Goal: Transaction & Acquisition: Purchase product/service

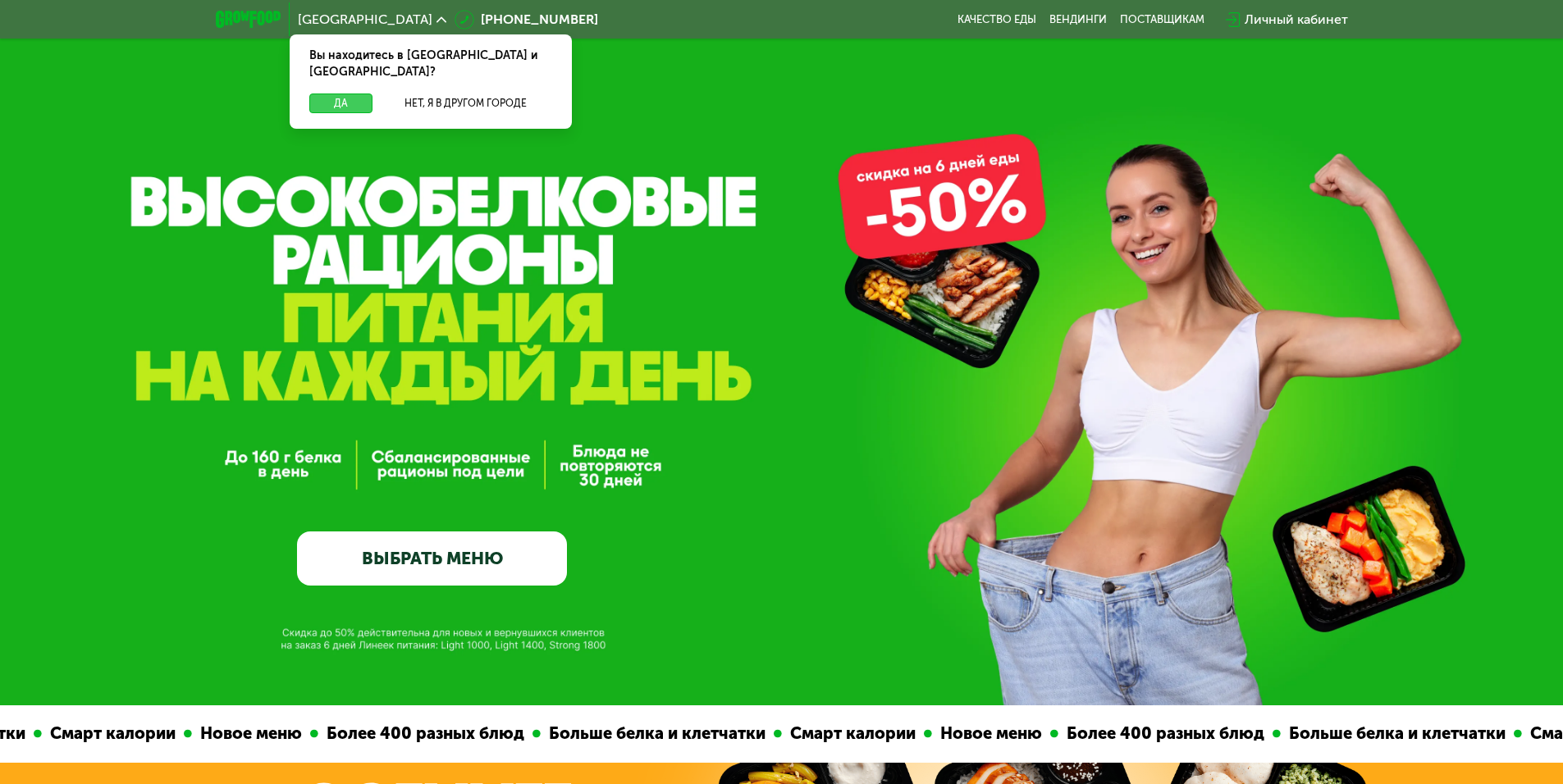
click at [342, 93] on button "Да" at bounding box center [341, 103] width 63 height 20
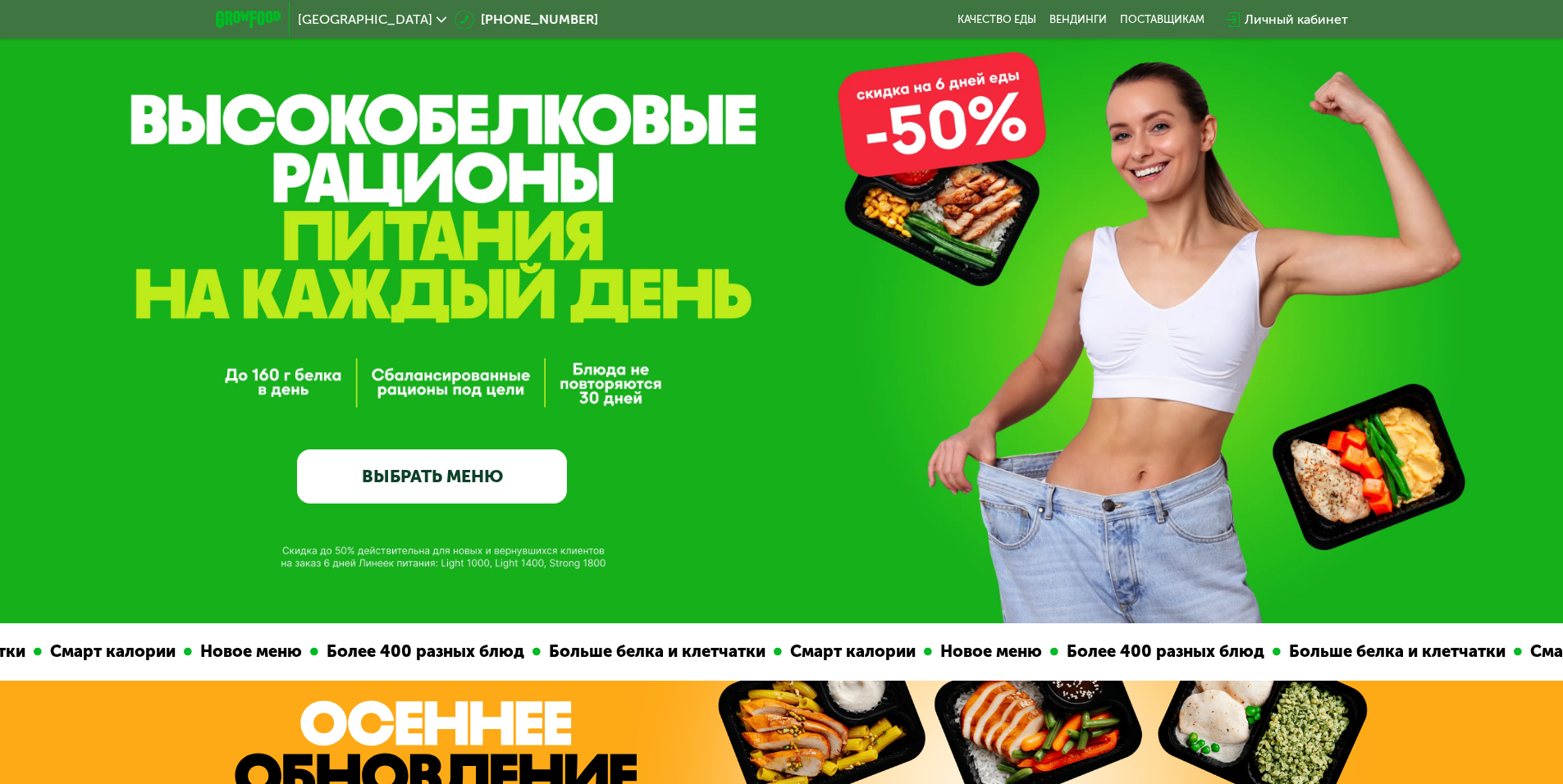
click at [440, 479] on link "ВЫБРАТЬ МЕНЮ" at bounding box center [432, 476] width 270 height 54
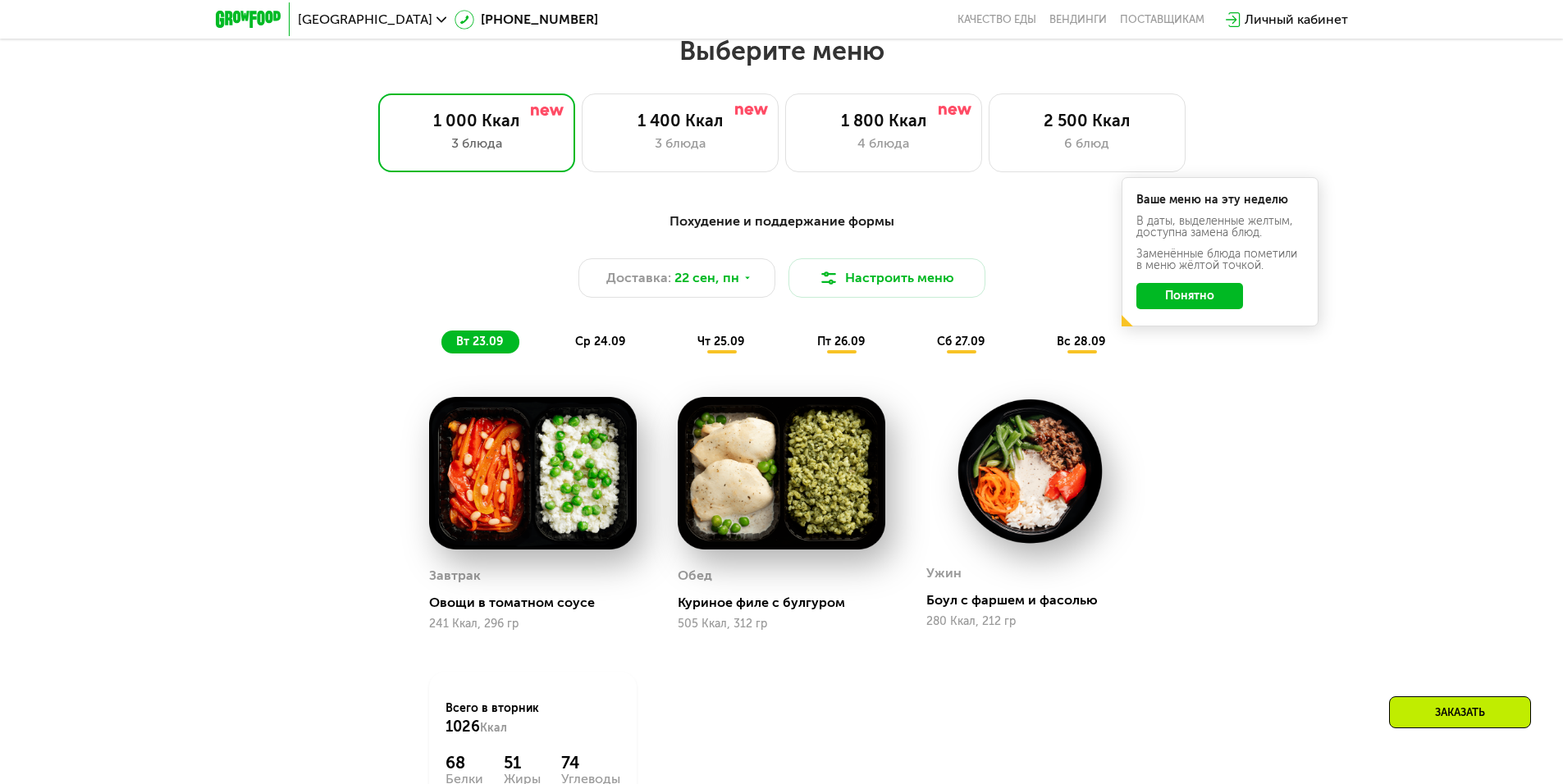
scroll to position [1359, 0]
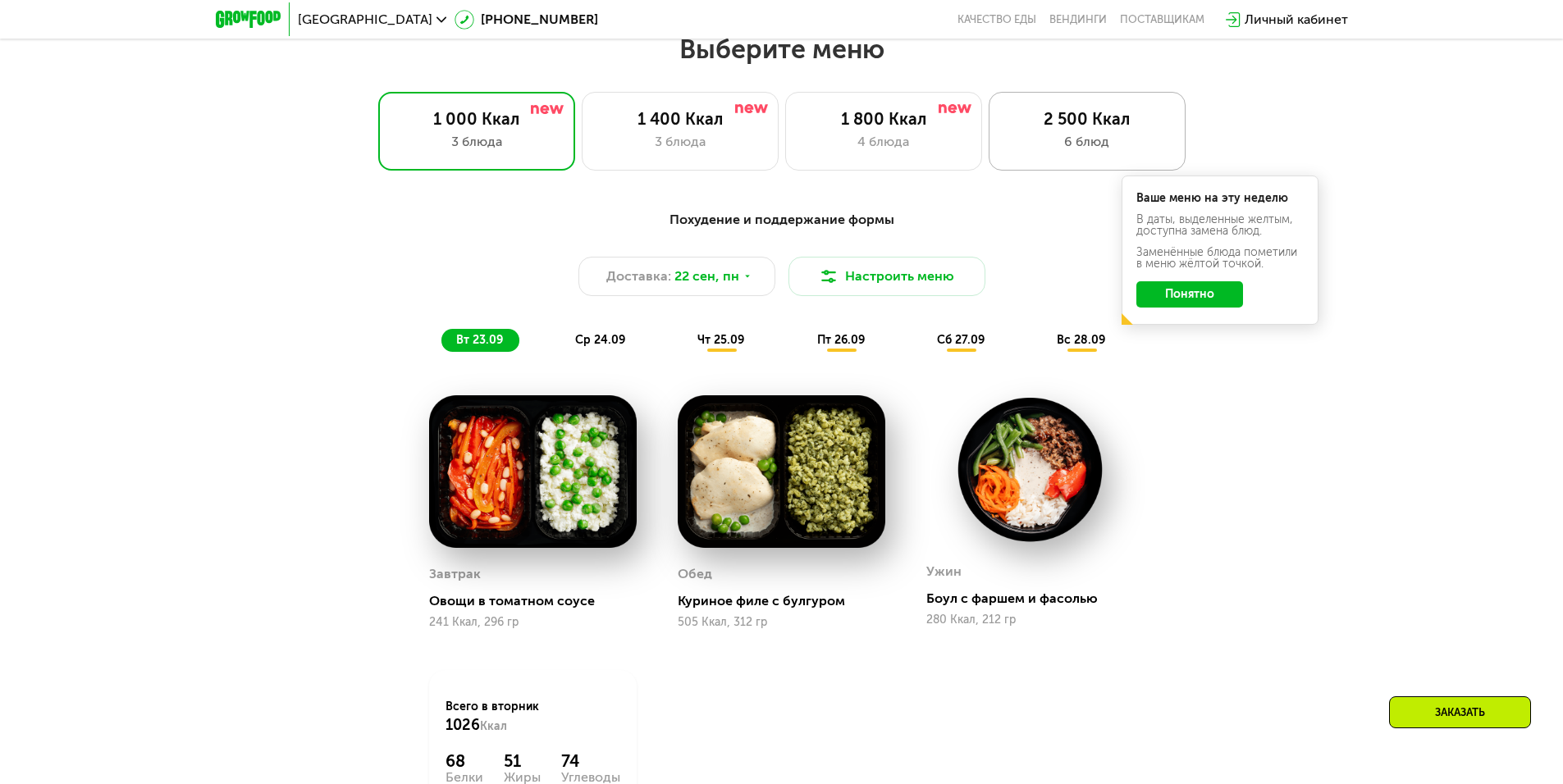
click at [1044, 138] on div "6 блюд" at bounding box center [1087, 142] width 163 height 20
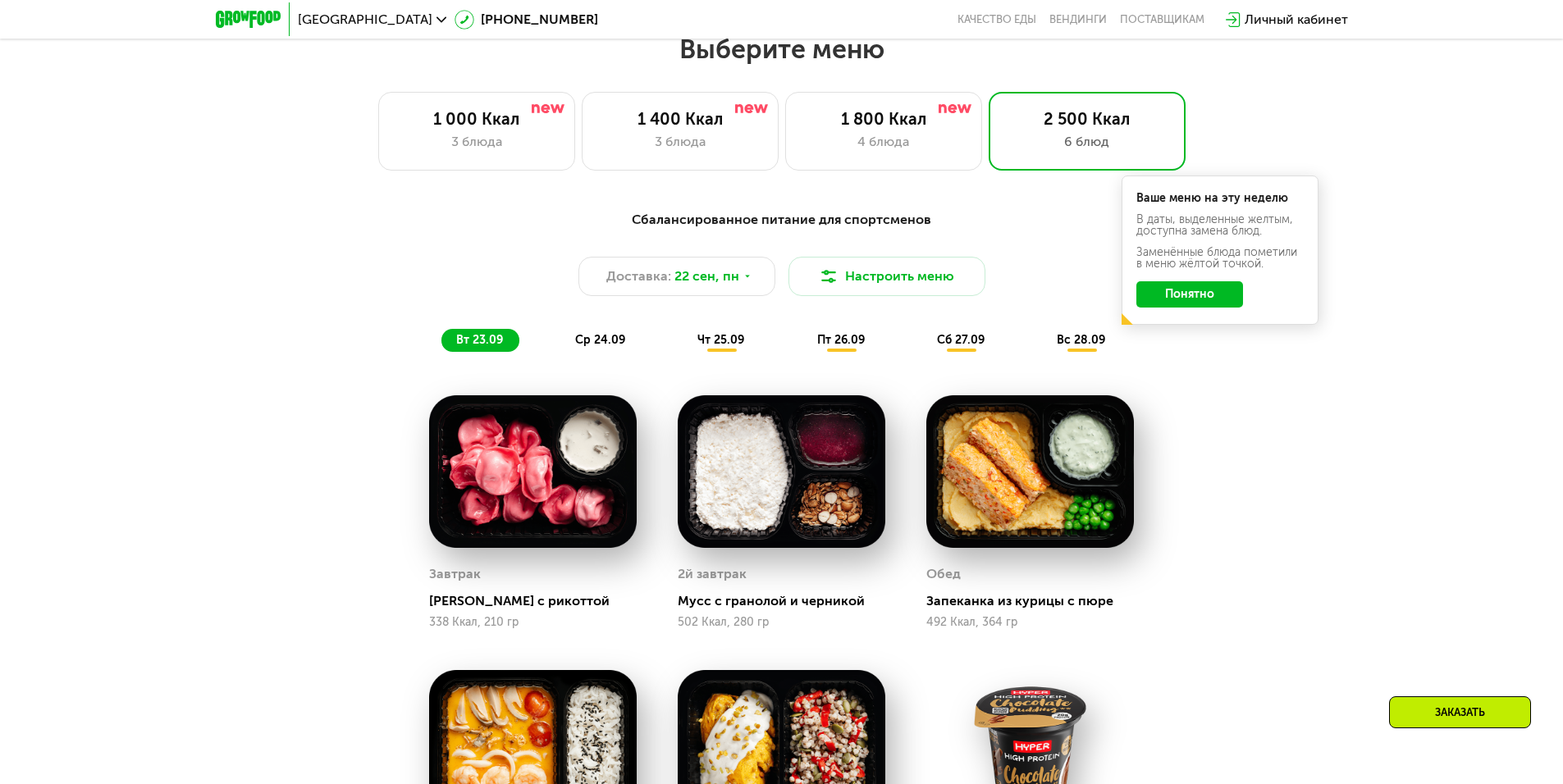
click at [1186, 293] on button "Понятно" at bounding box center [1189, 295] width 107 height 26
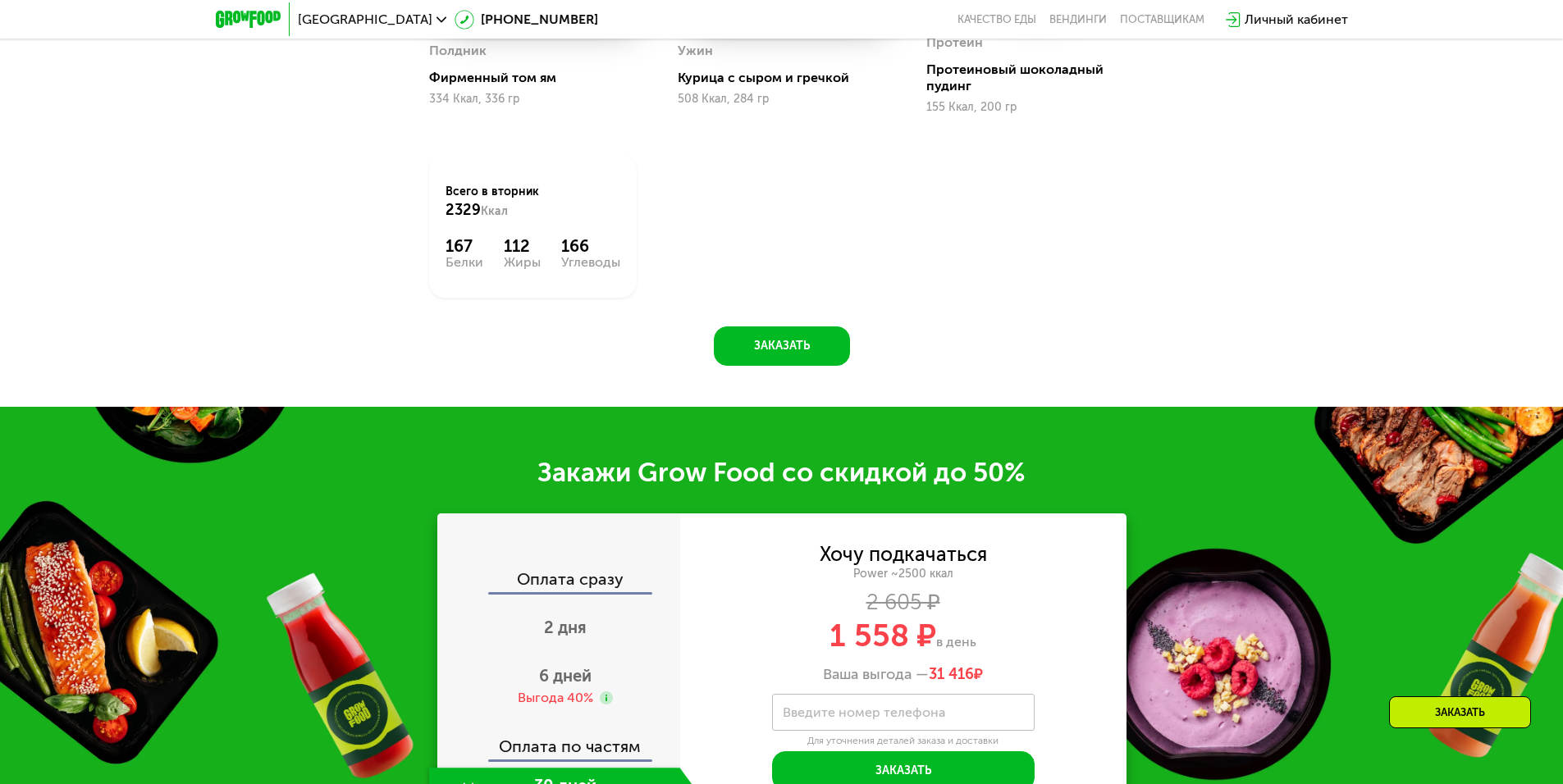
scroll to position [2507, 0]
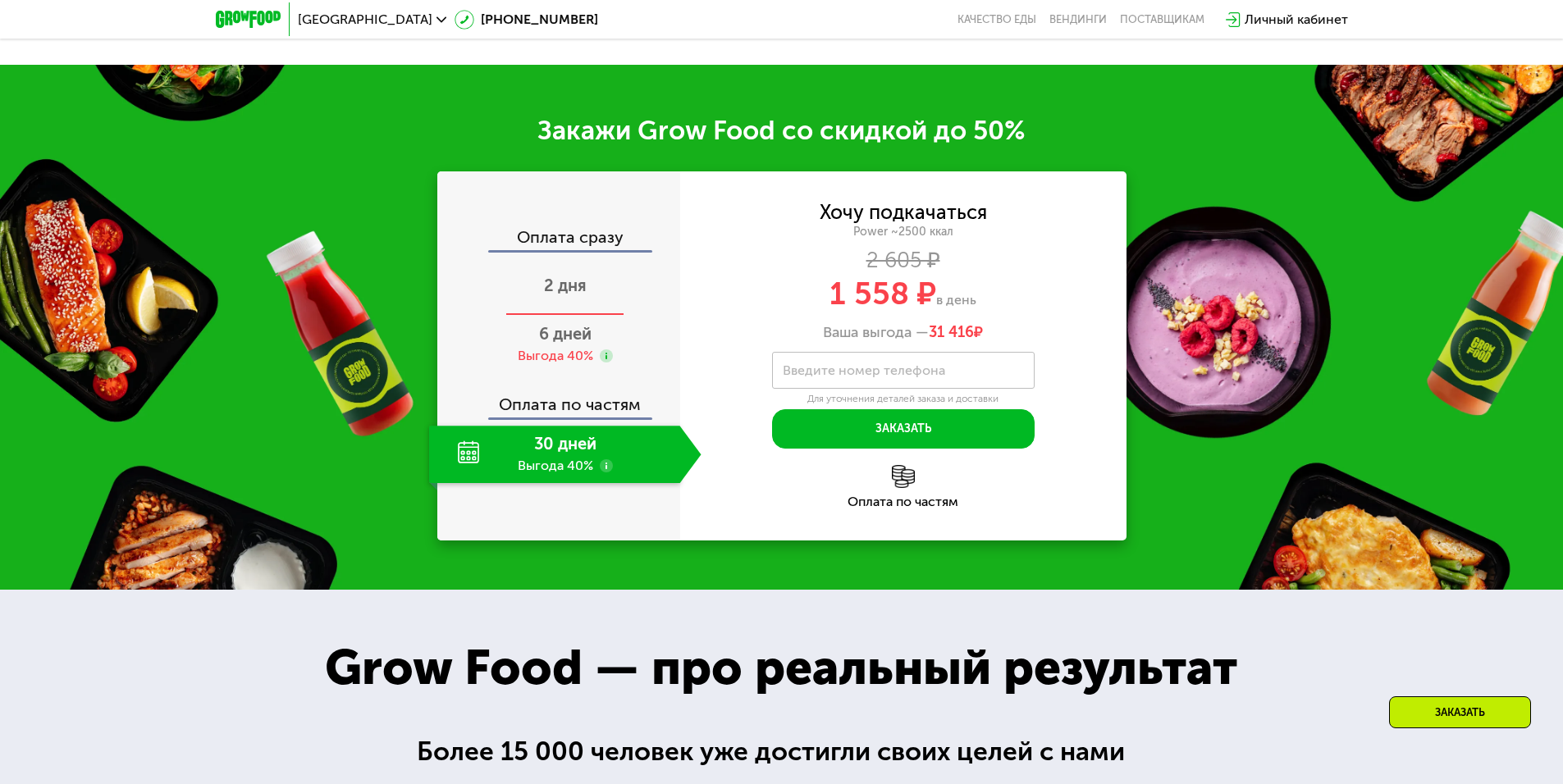
click at [565, 292] on span "2 дня" at bounding box center [566, 286] width 43 height 20
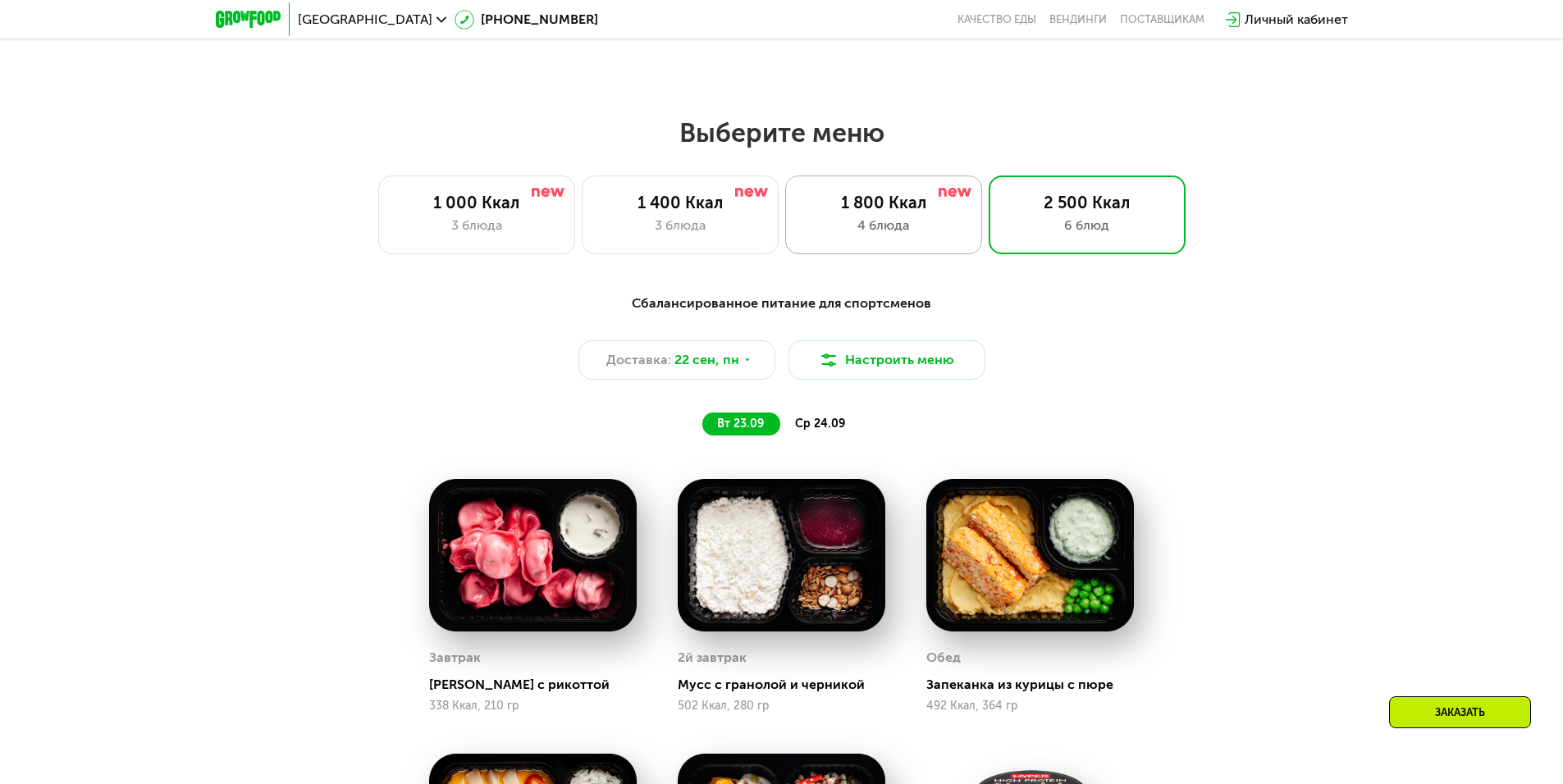
scroll to position [1278, 0]
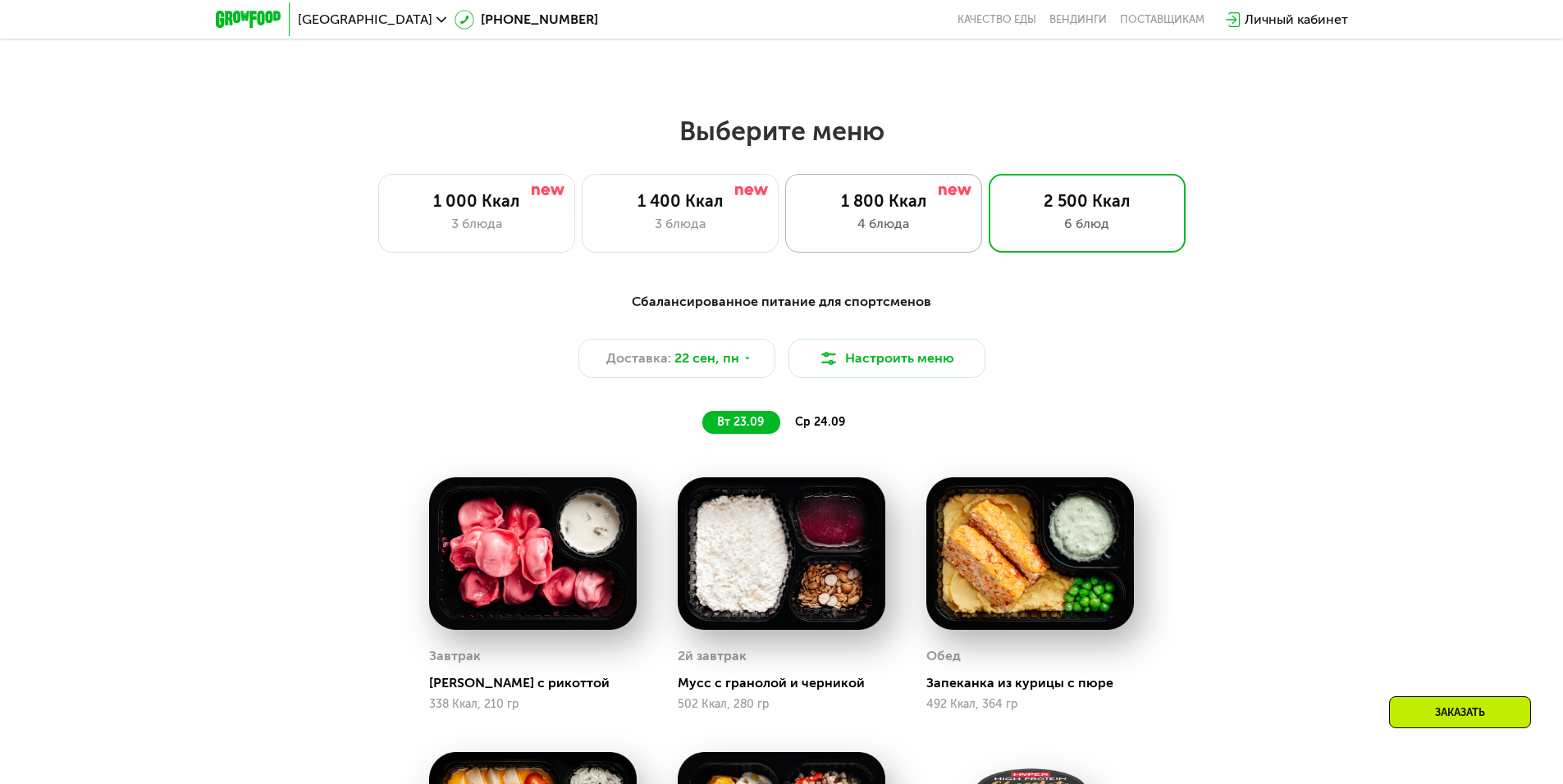
click at [865, 224] on div "4 блюда" at bounding box center [883, 224] width 163 height 20
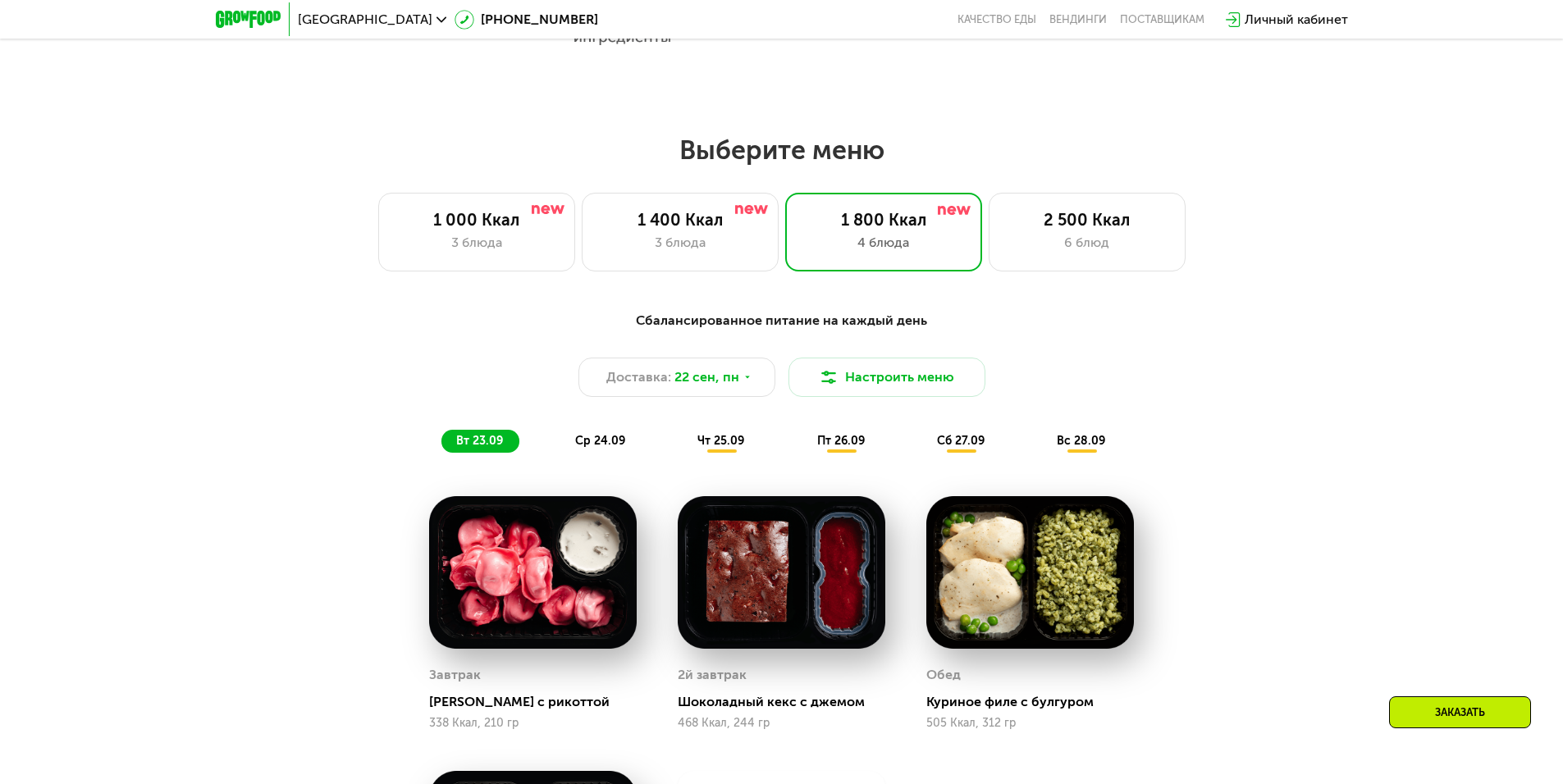
scroll to position [1260, 0]
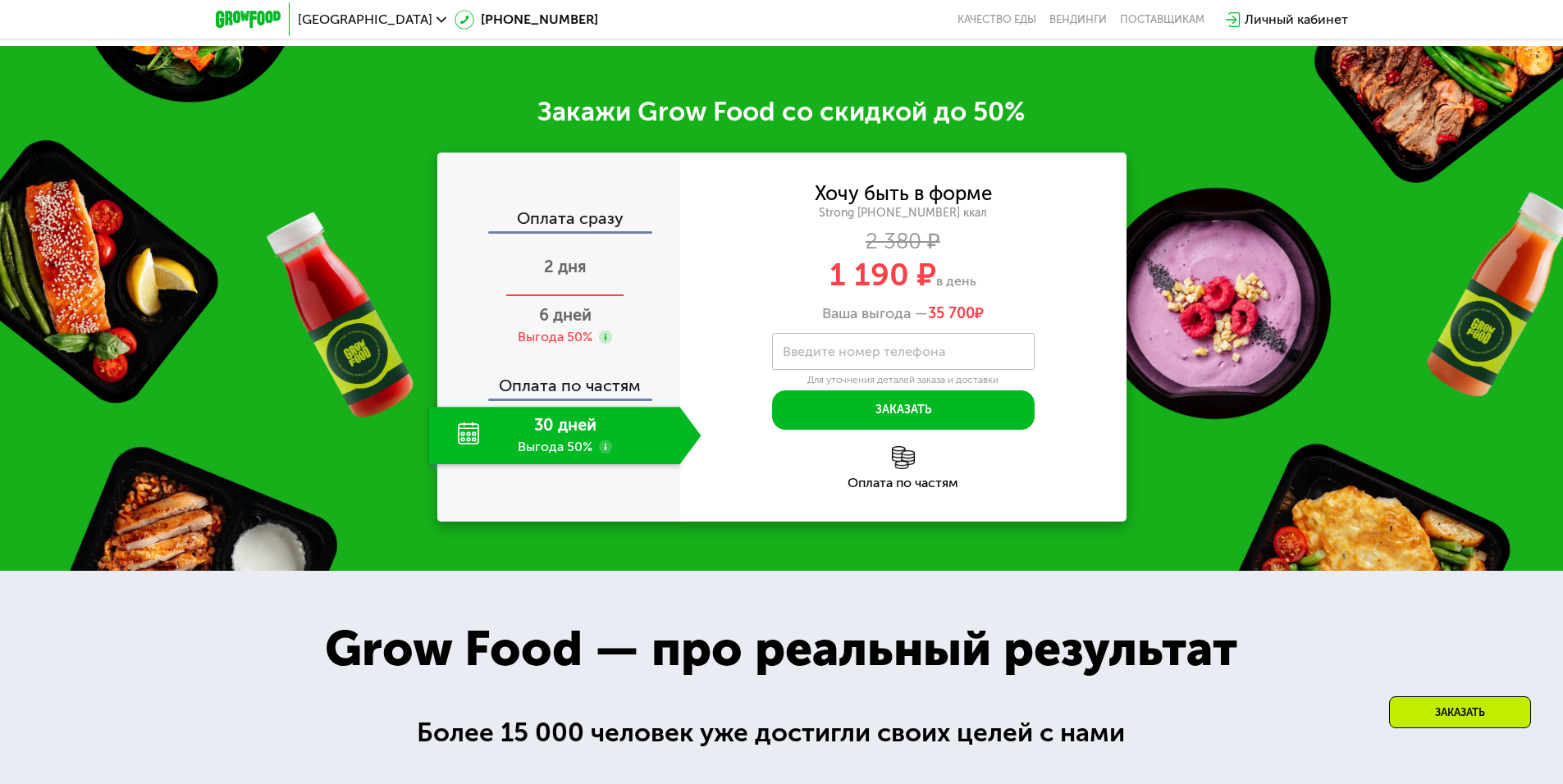
click at [548, 272] on span "2 дня" at bounding box center [566, 267] width 43 height 20
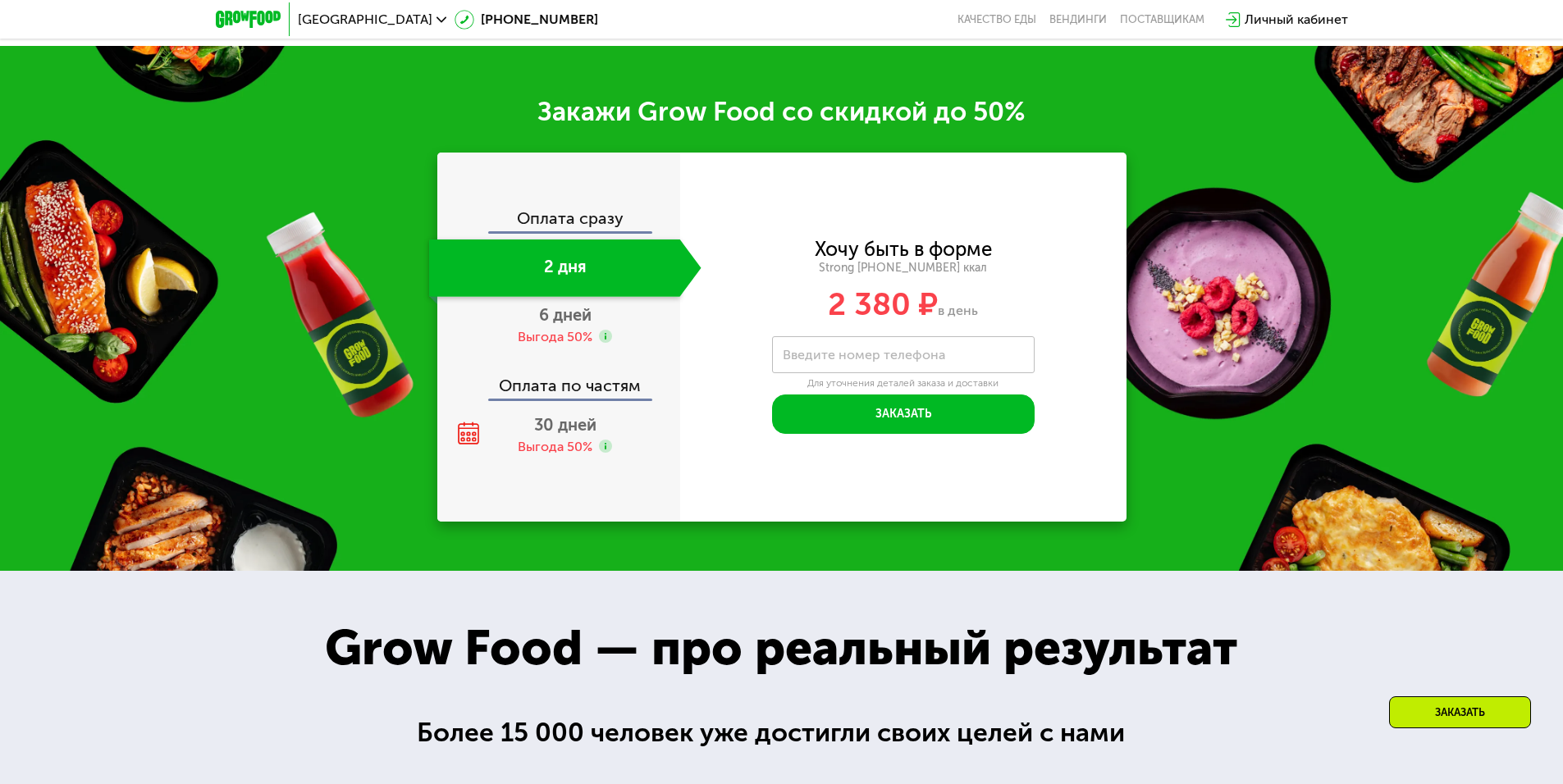
scroll to position [2326, 0]
click at [604, 451] on use at bounding box center [605, 446] width 13 height 13
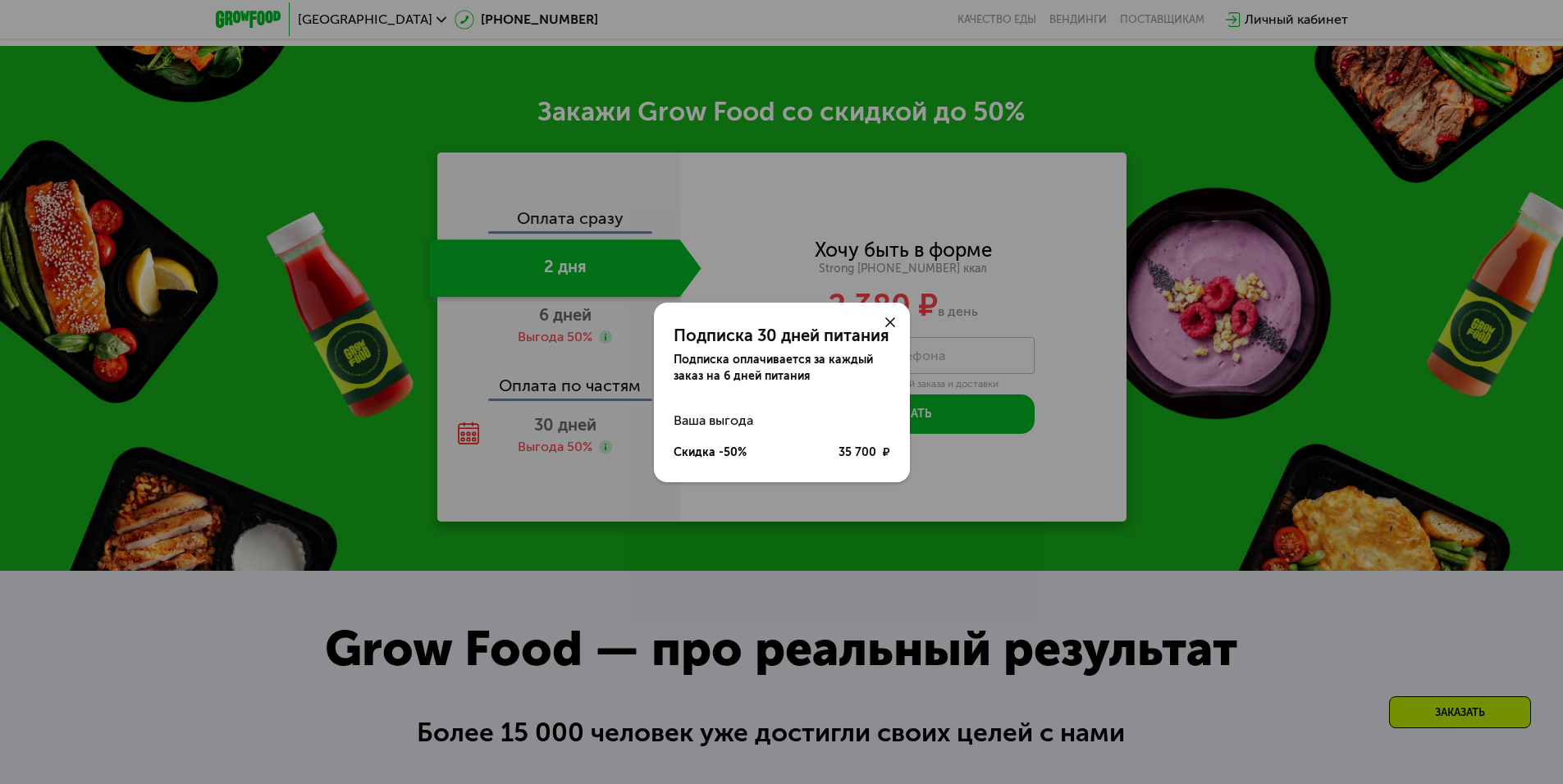
click at [533, 489] on div "Подписка 30 дней питания Подписка оплачивается за каждый заказ на 6 дней питани…" at bounding box center [781, 392] width 1563 height 784
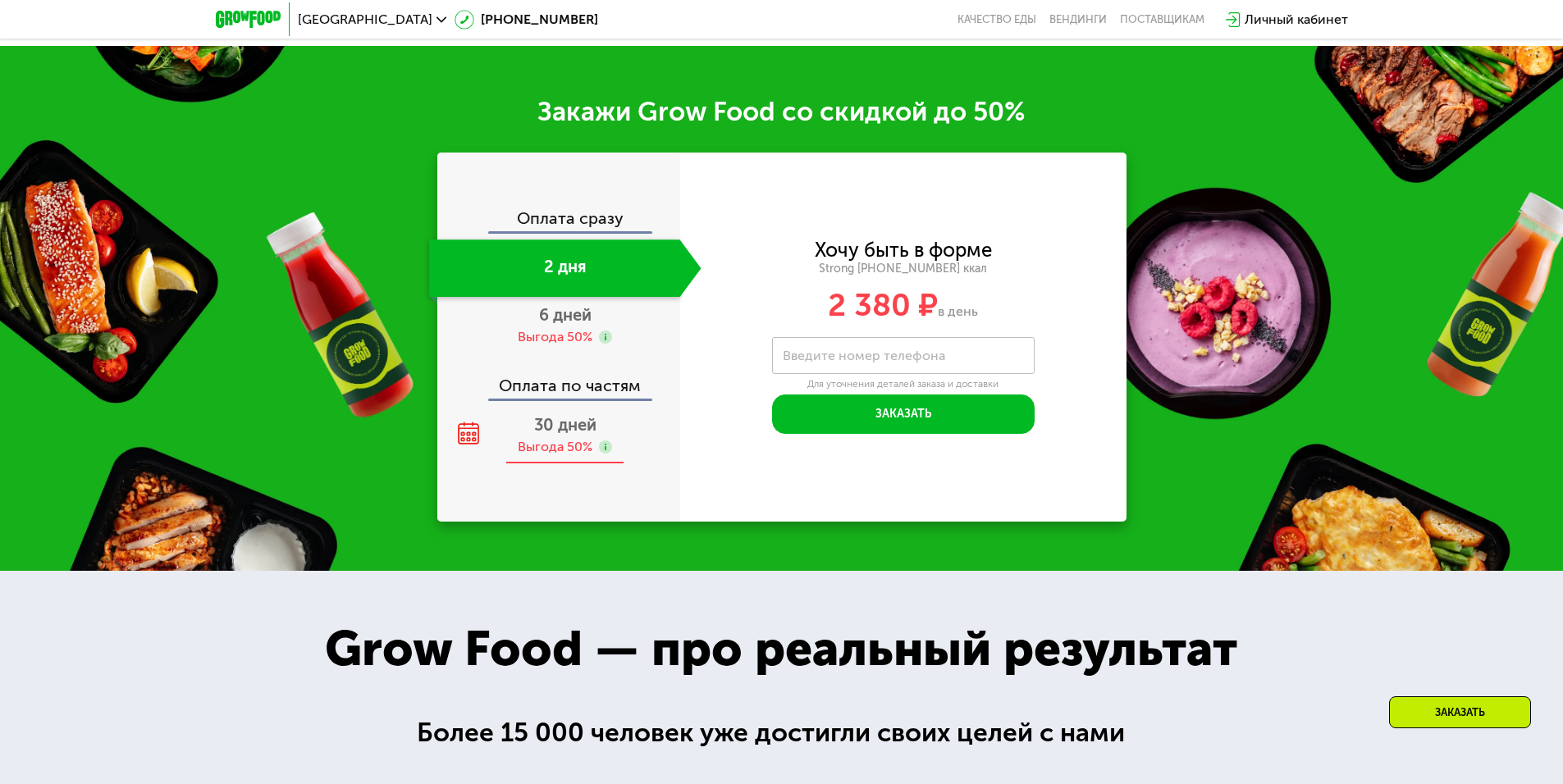
click at [551, 429] on span "30 дней" at bounding box center [566, 425] width 63 height 20
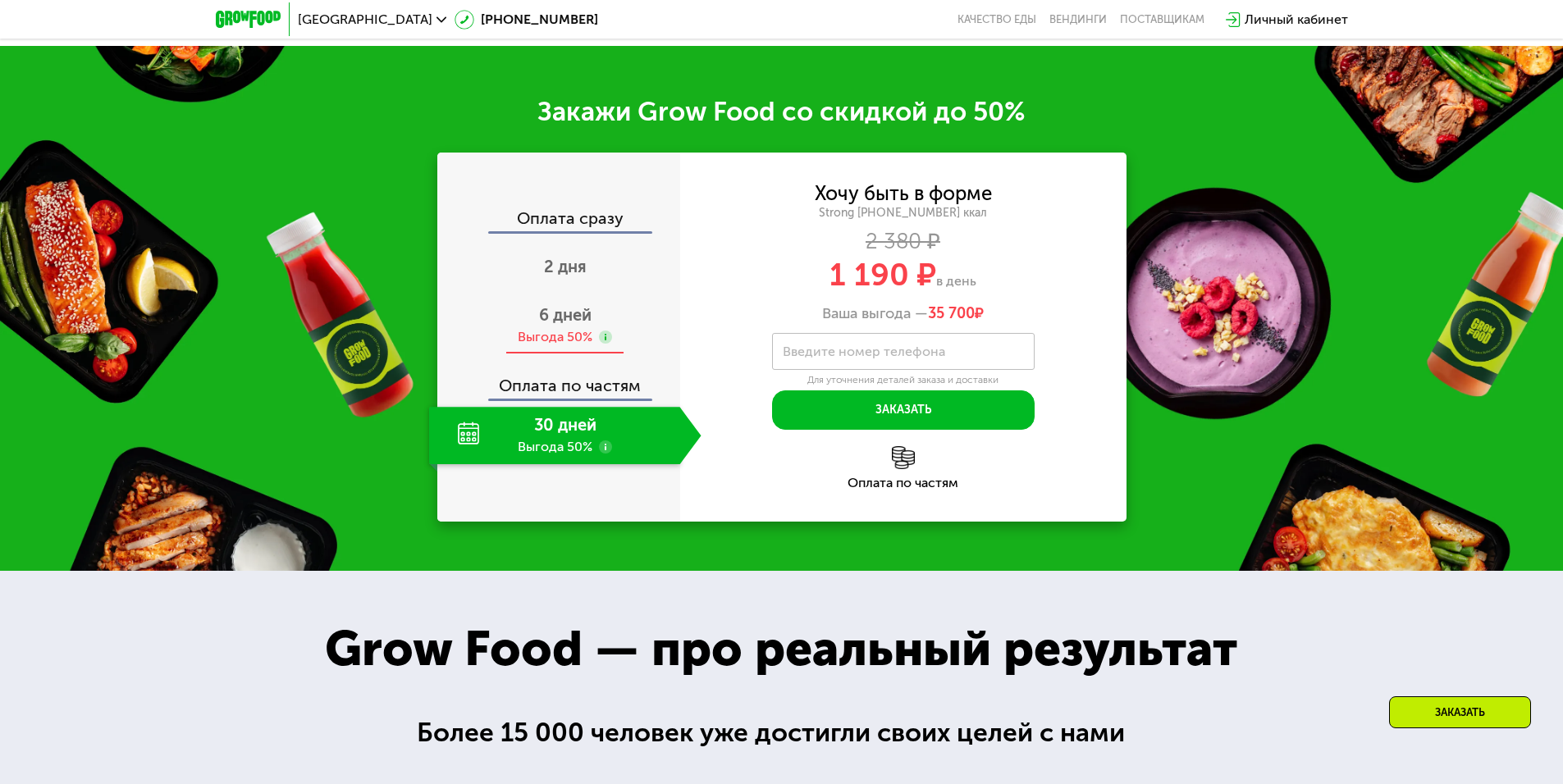
click at [544, 324] on span "6 дней" at bounding box center [566, 315] width 53 height 20
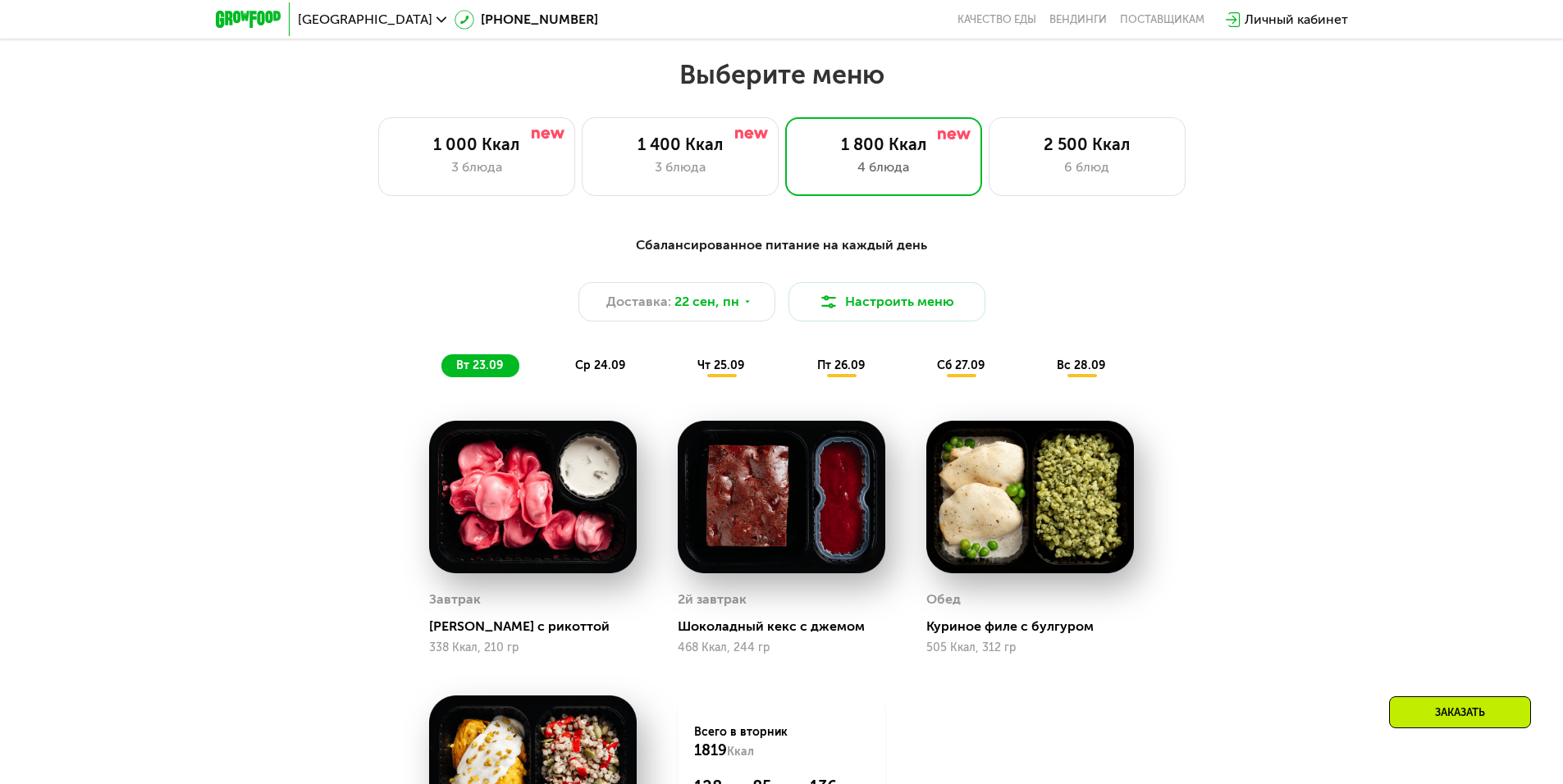
scroll to position [1342, 0]
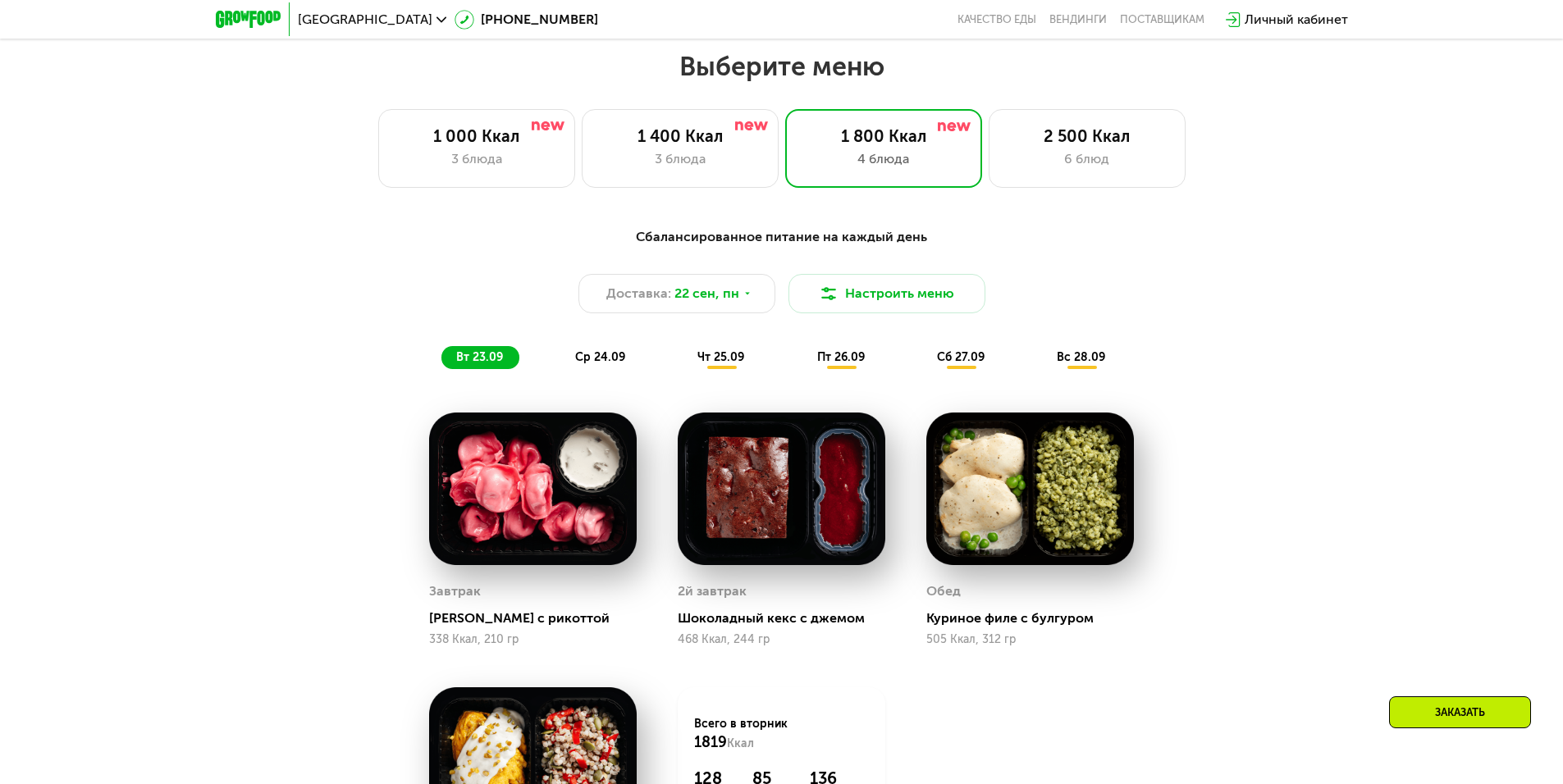
click at [576, 356] on span "ср 24.09" at bounding box center [599, 357] width 50 height 14
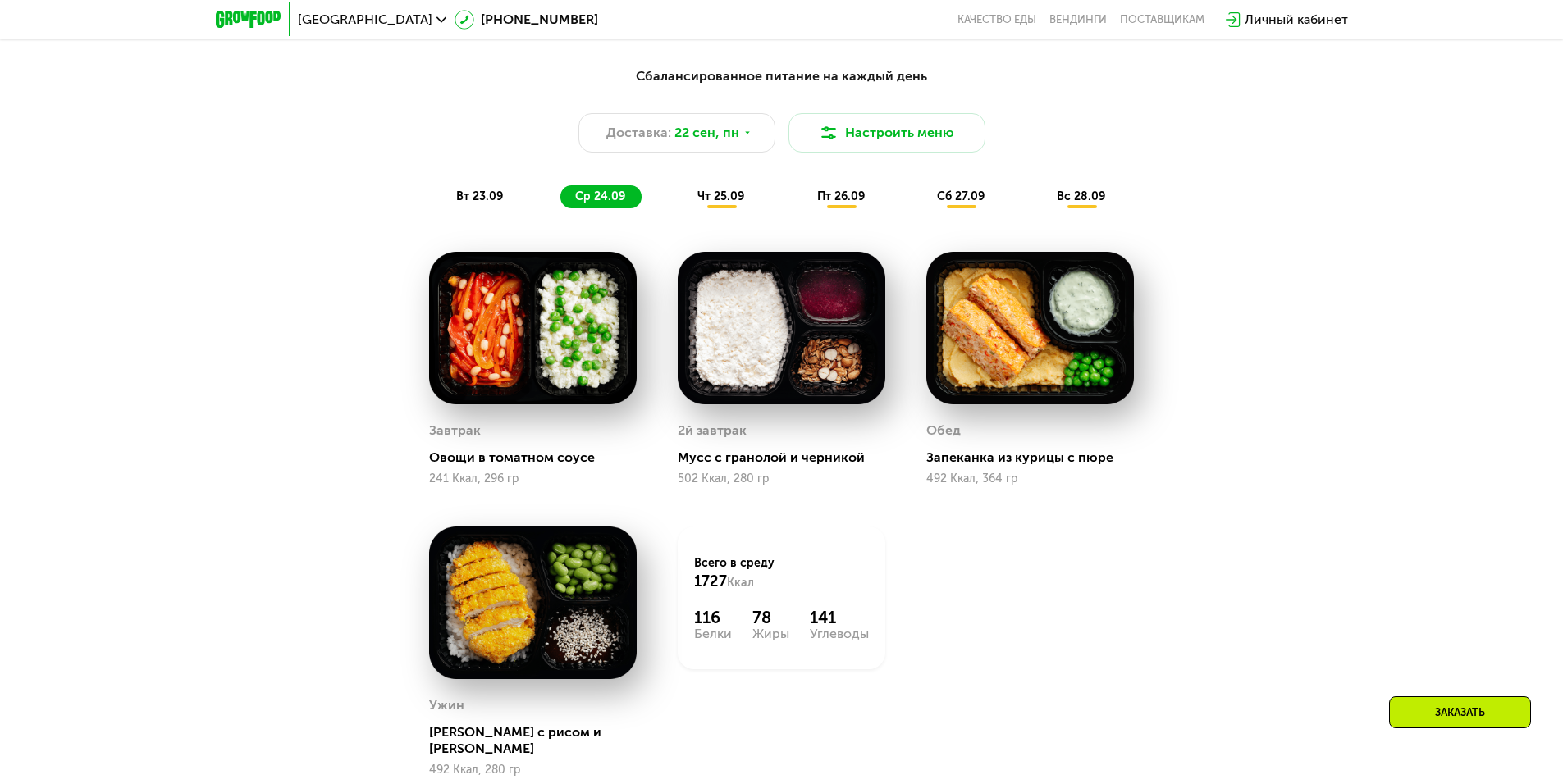
scroll to position [1506, 0]
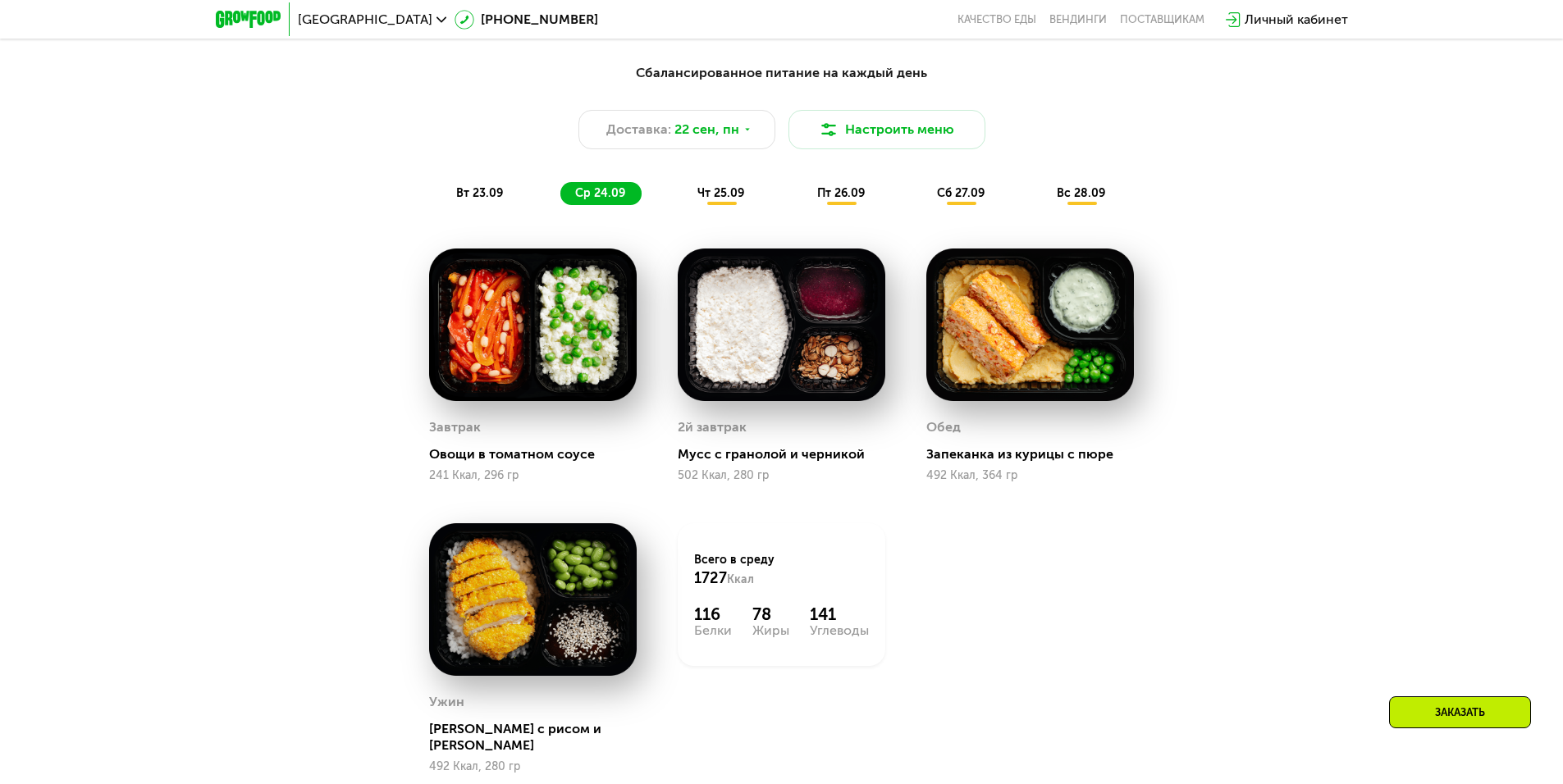
click at [713, 200] on span "чт 25.09" at bounding box center [720, 193] width 47 height 14
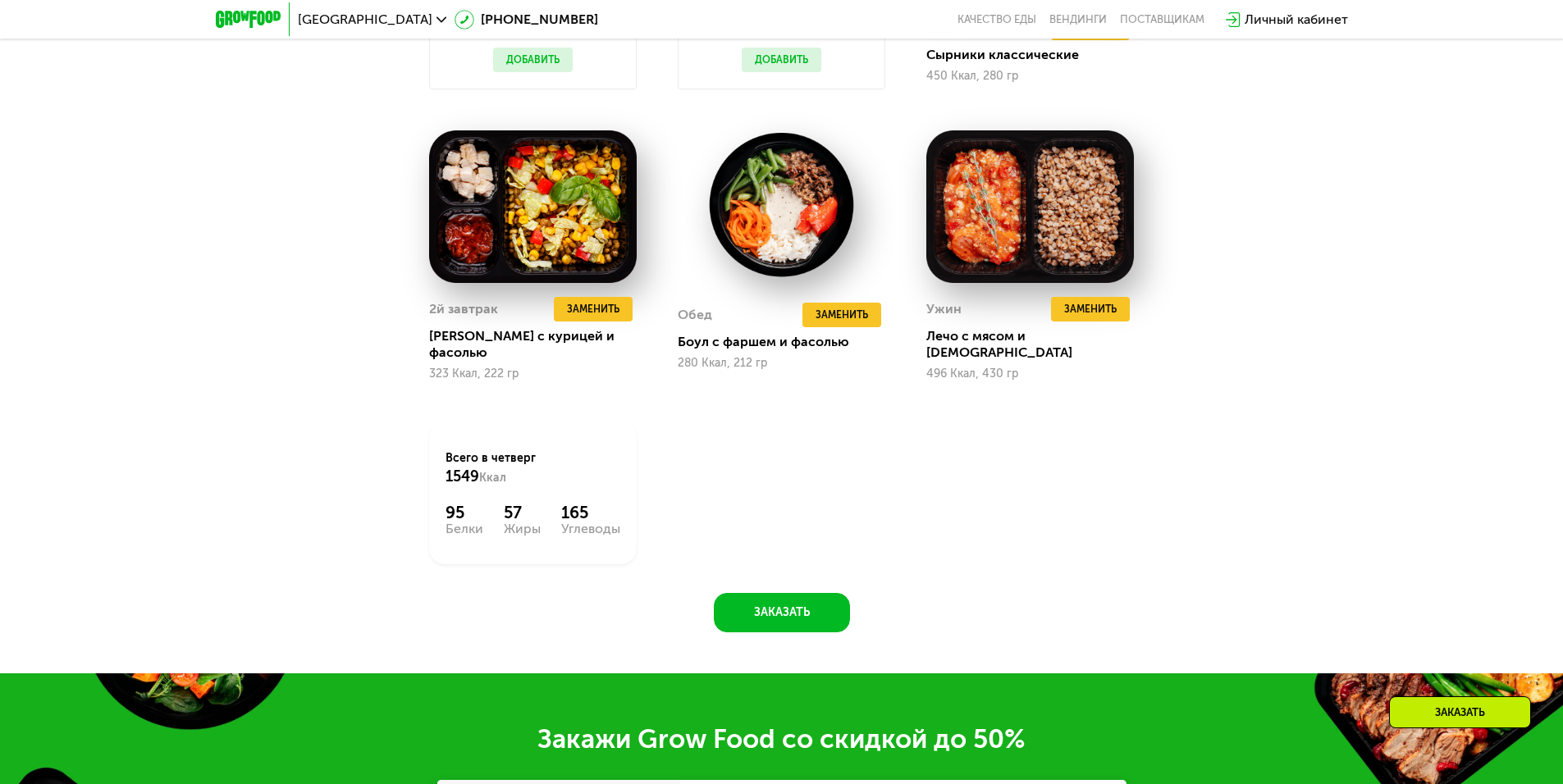
scroll to position [1916, 0]
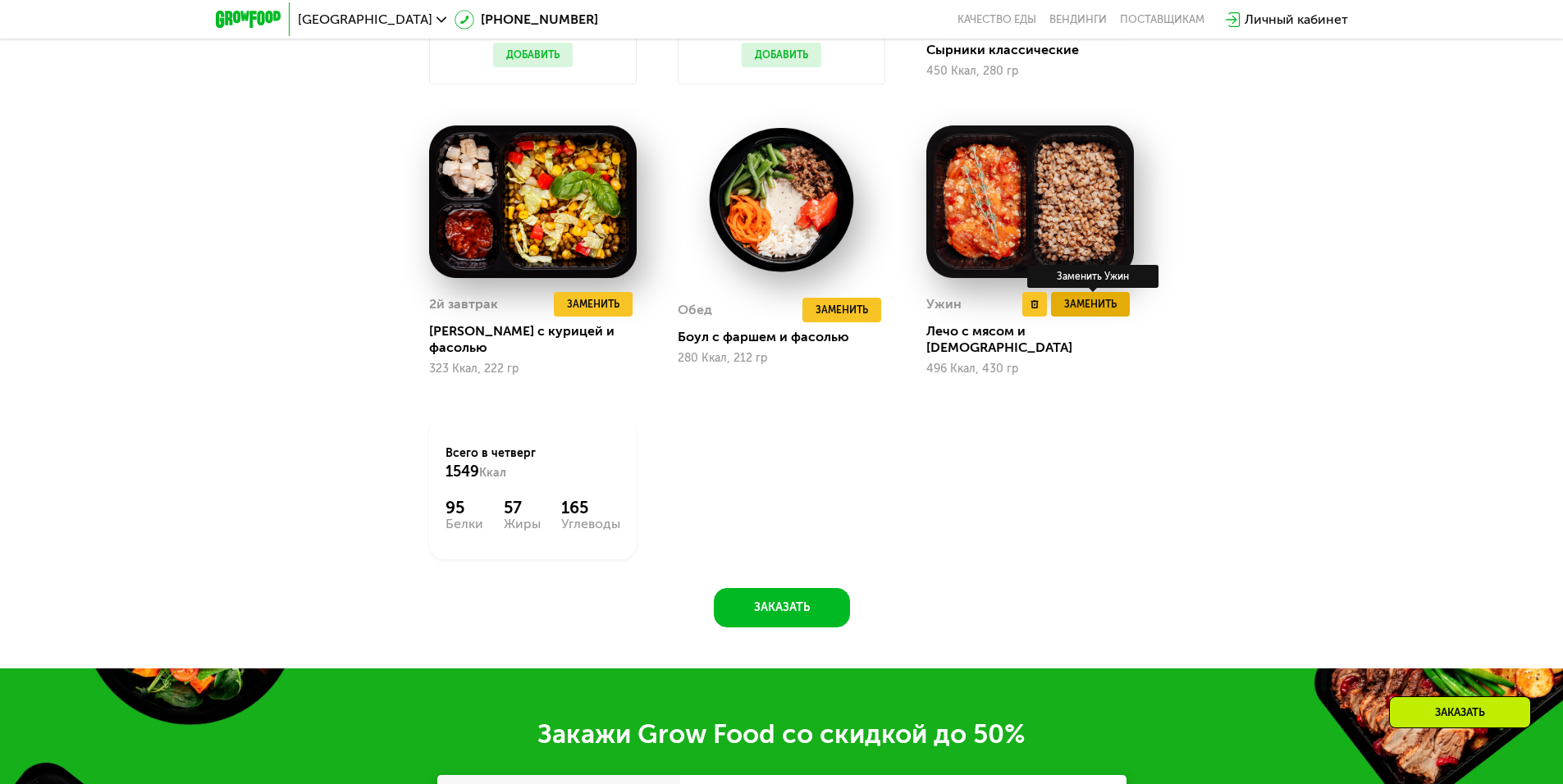
click at [1098, 310] on span "Заменить" at bounding box center [1091, 305] width 53 height 17
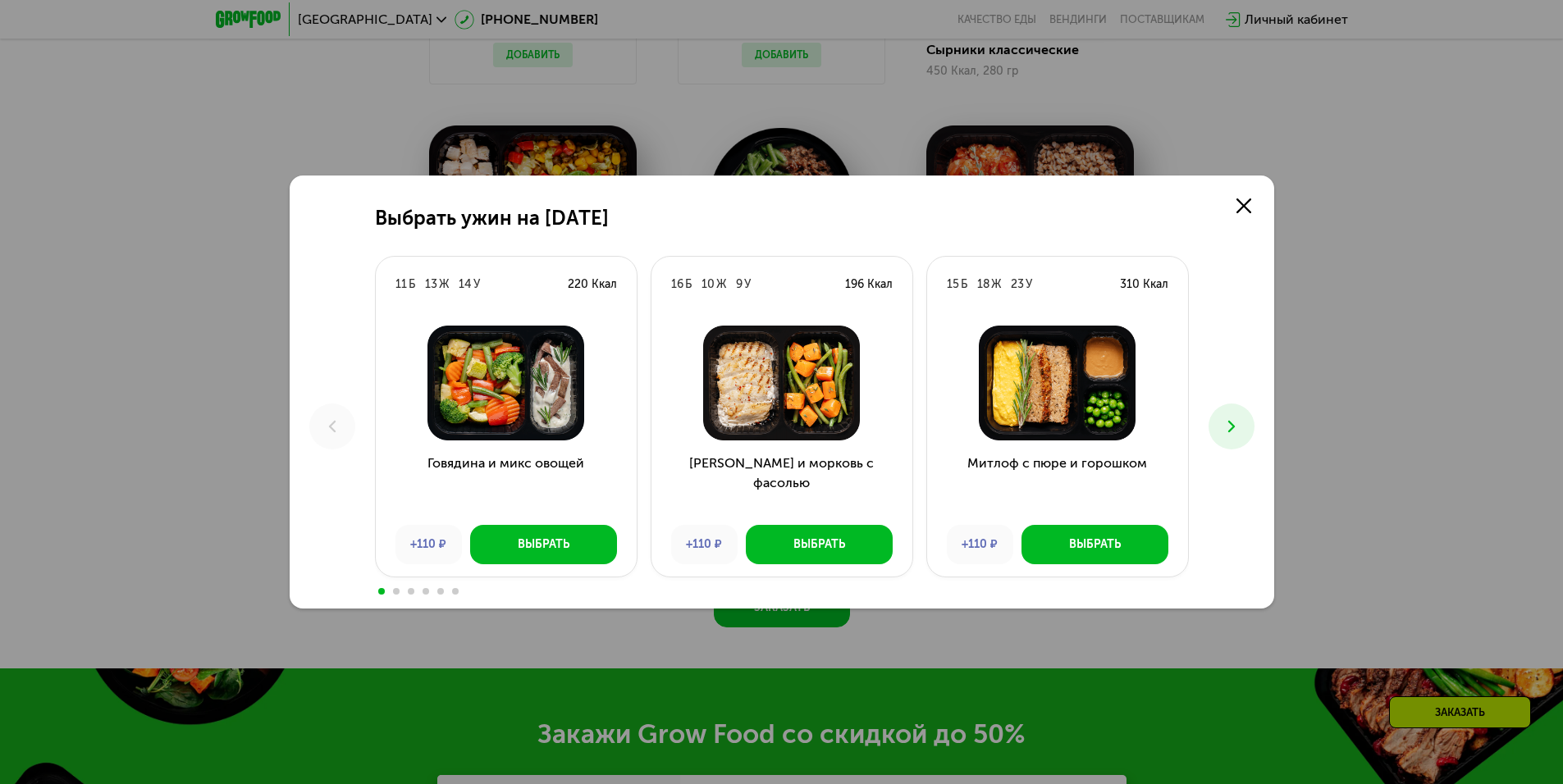
click at [1231, 425] on use at bounding box center [1230, 427] width 7 height 12
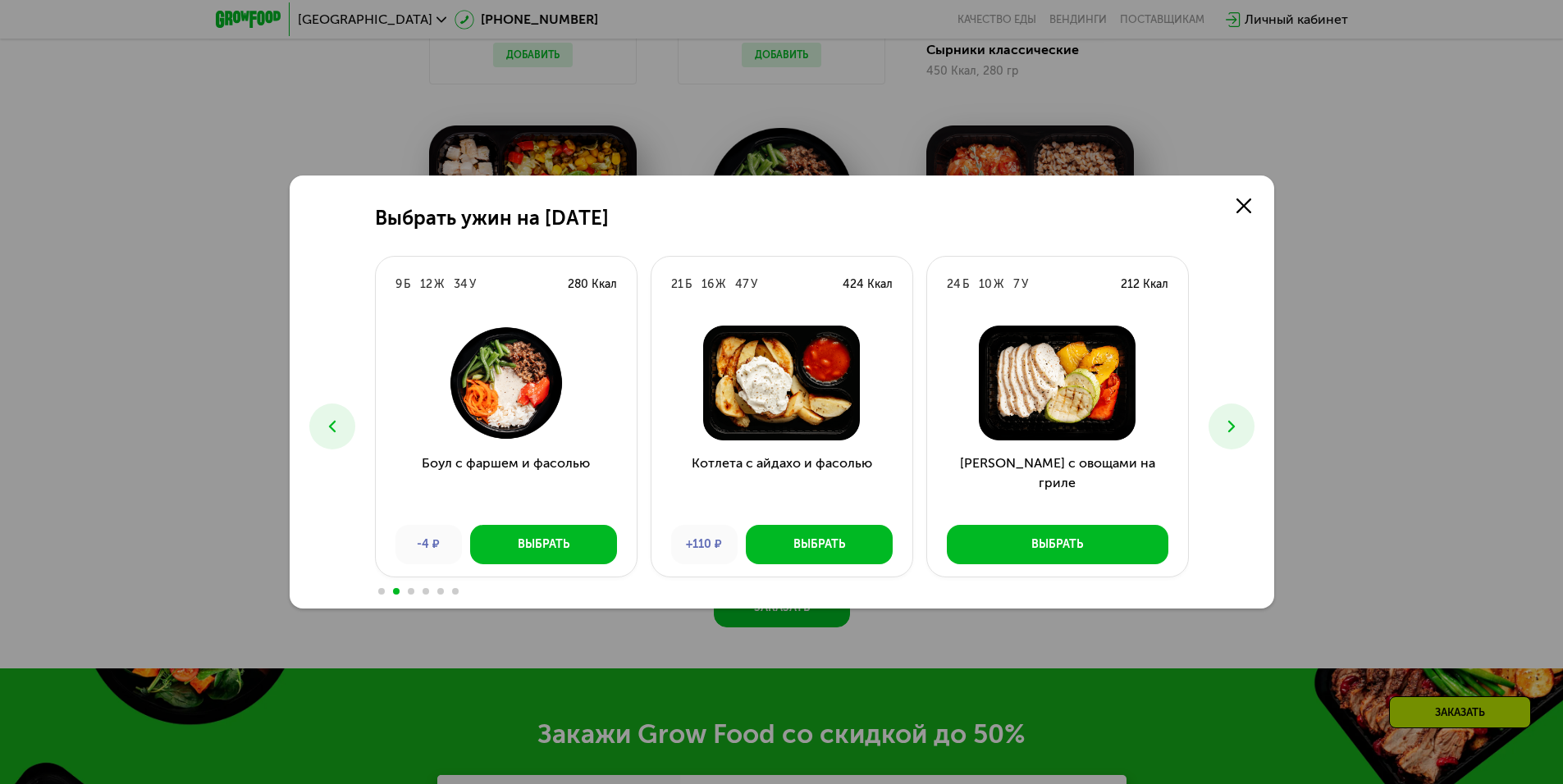
click at [1231, 425] on use at bounding box center [1230, 427] width 7 height 12
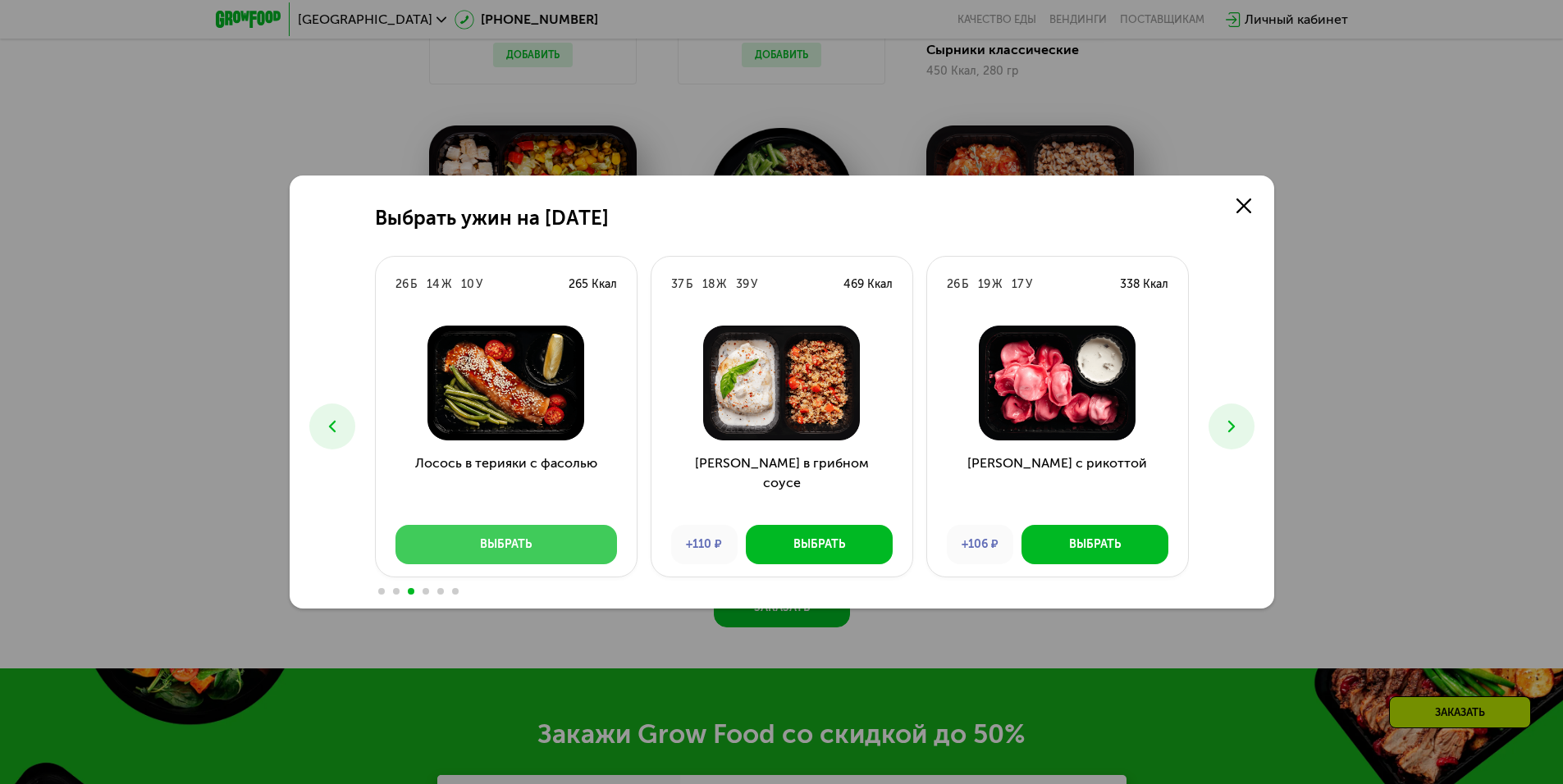
click at [543, 542] on button "Выбрать" at bounding box center [506, 545] width 221 height 40
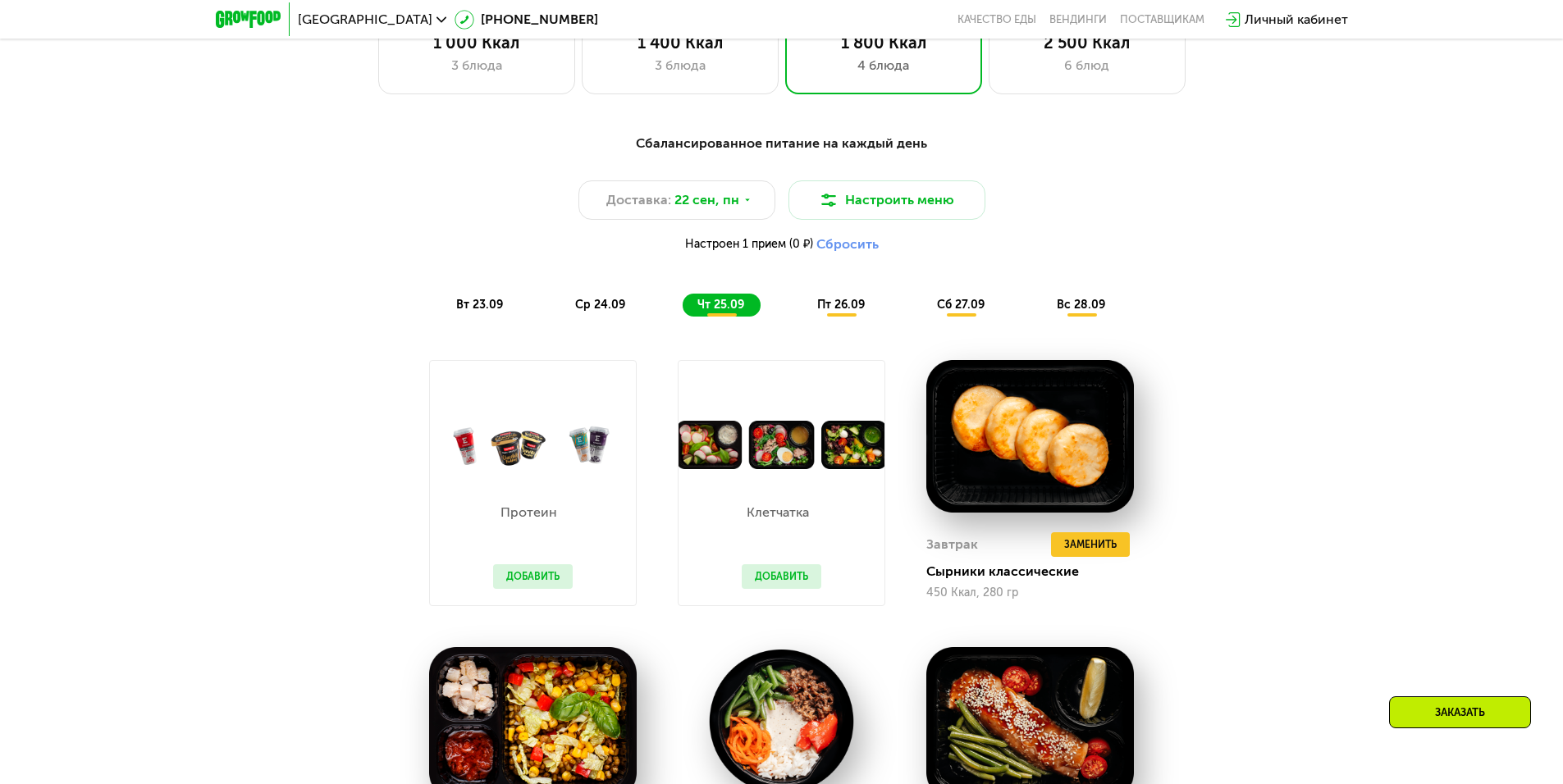
scroll to position [1383, 0]
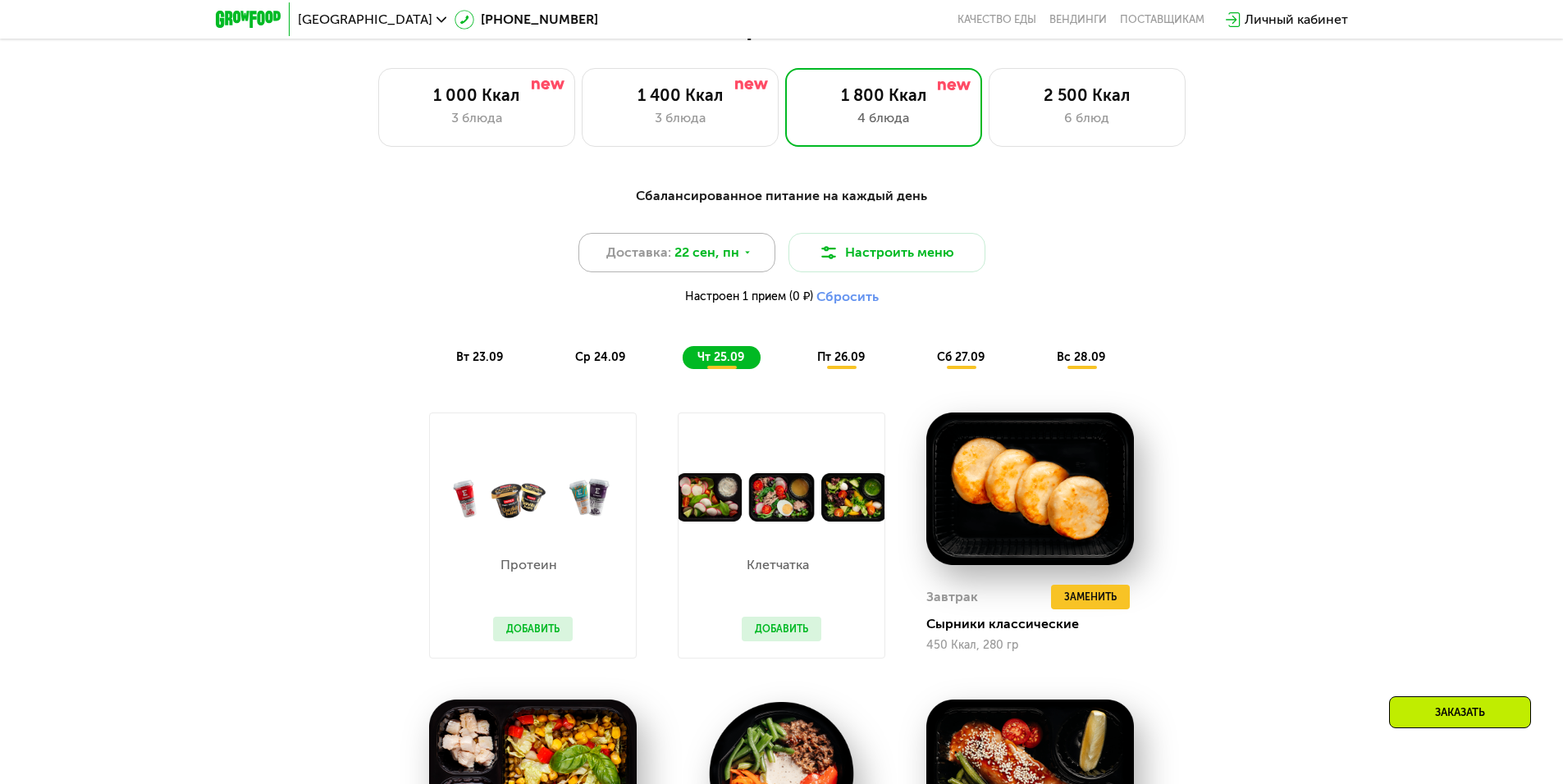
click at [746, 257] on icon at bounding box center [747, 253] width 10 height 10
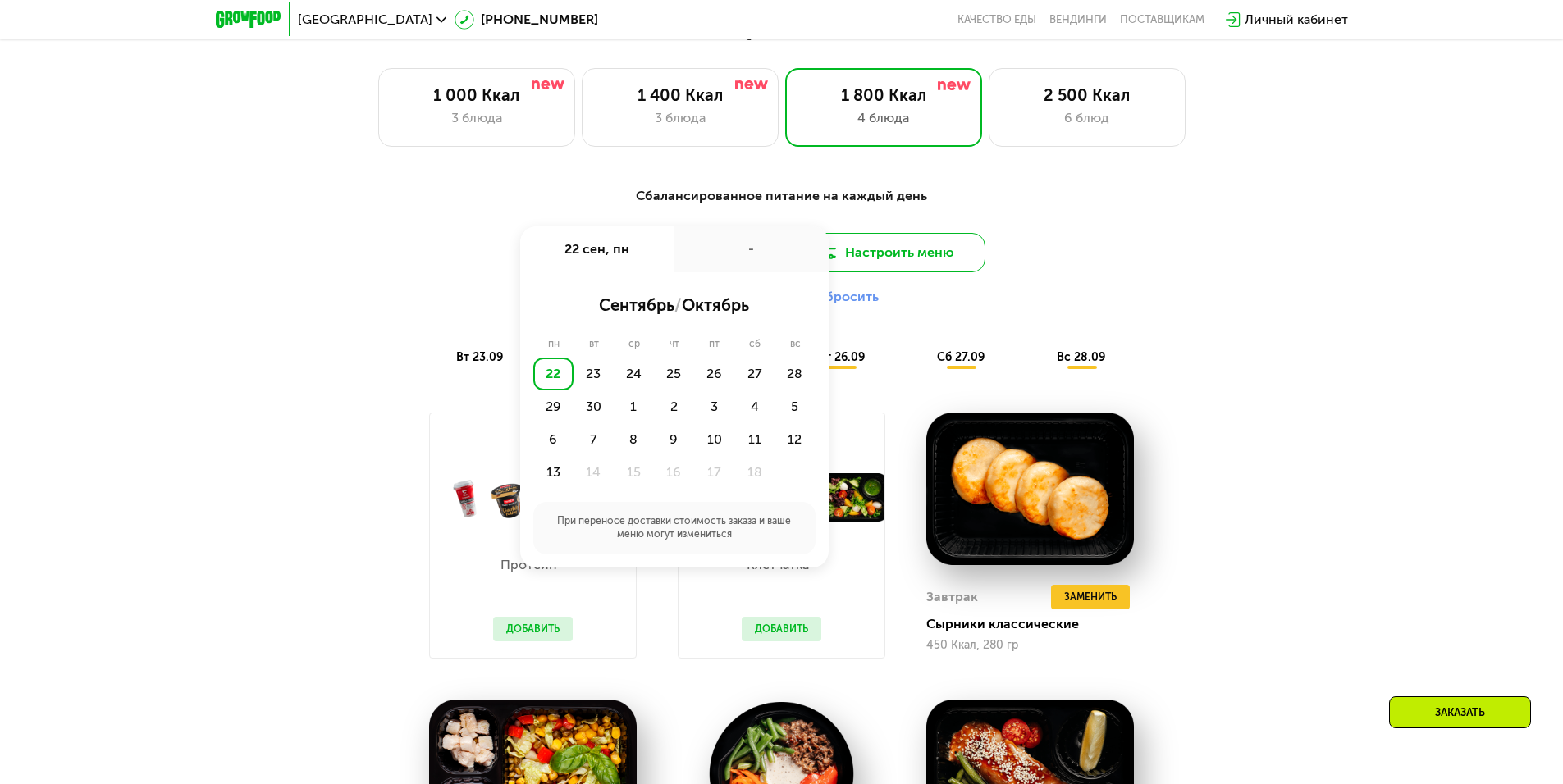
click at [861, 255] on button "Настроить меню" at bounding box center [887, 253] width 197 height 40
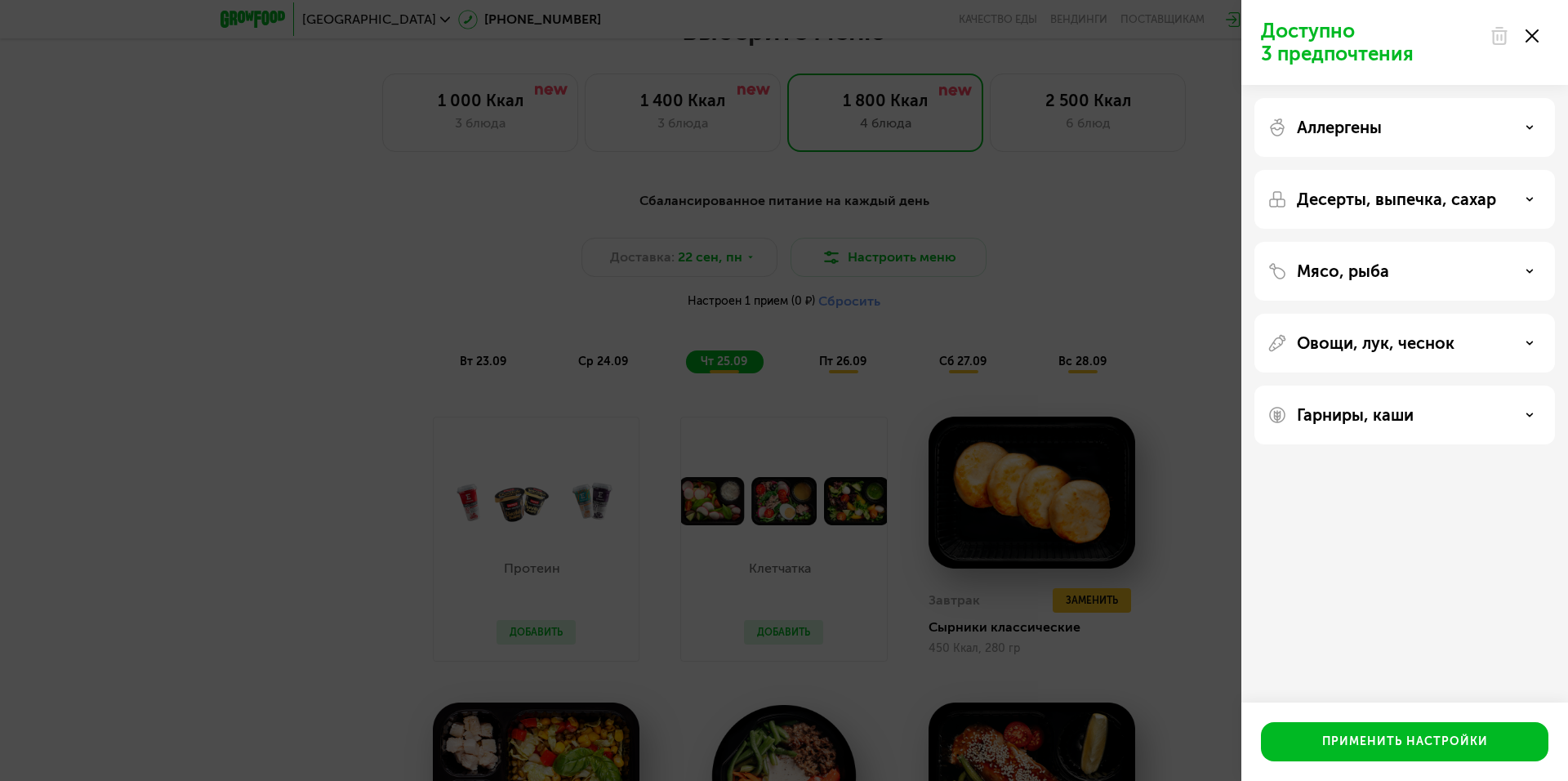
click at [1534, 39] on use at bounding box center [1533, 36] width 13 height 13
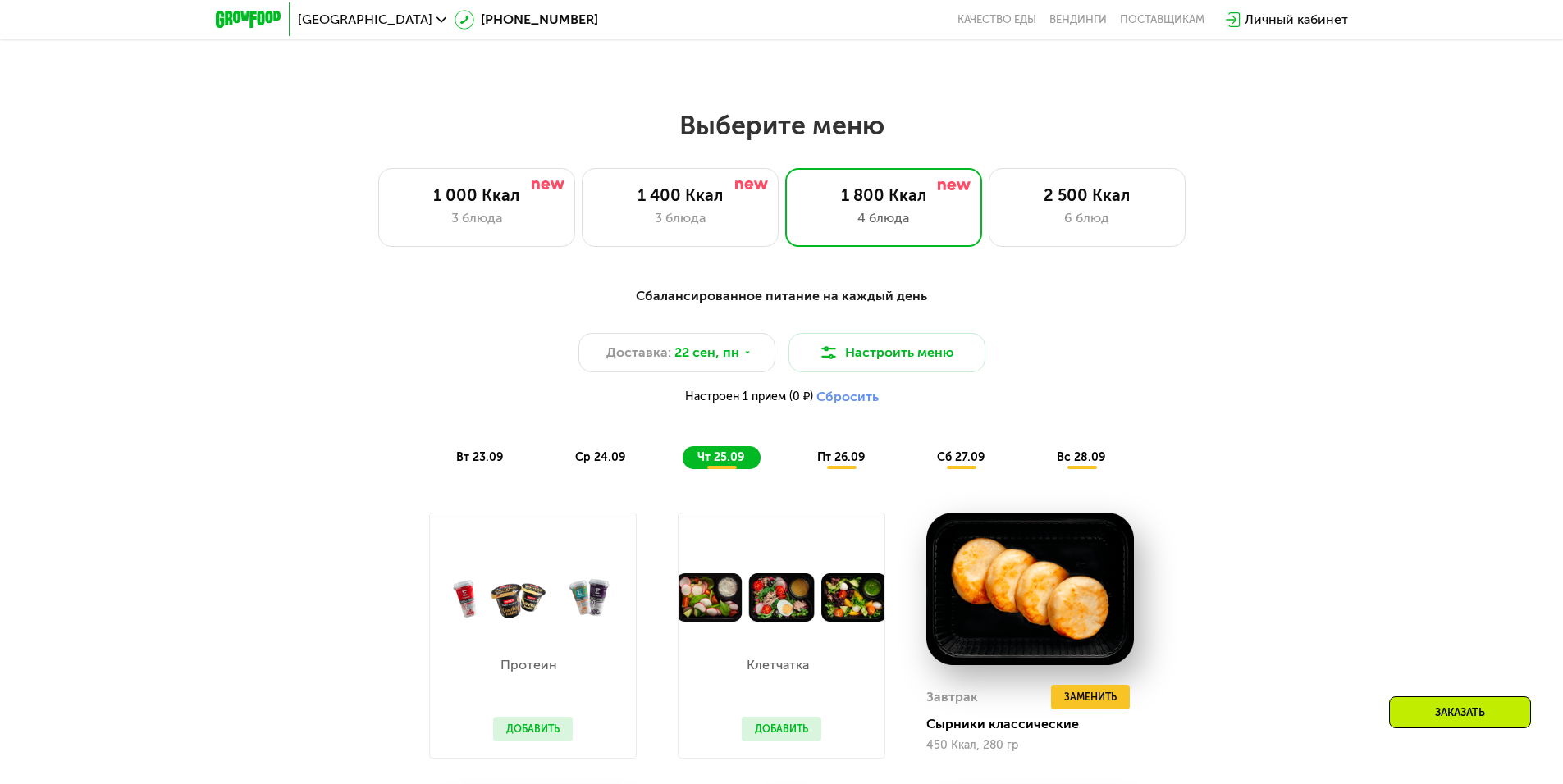
scroll to position [1312, 0]
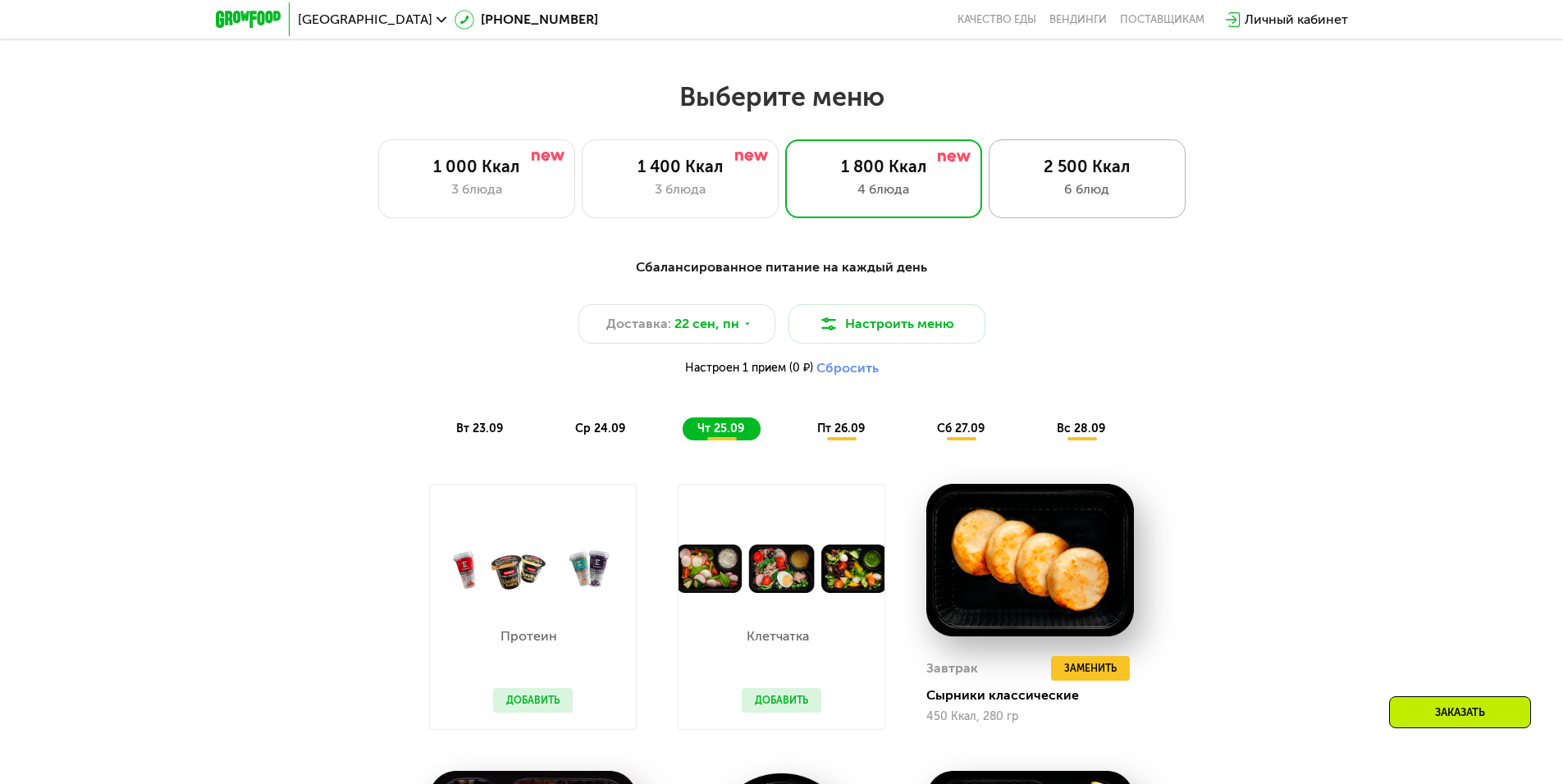
click at [1087, 175] on div "2 500 Ккал" at bounding box center [1087, 167] width 163 height 20
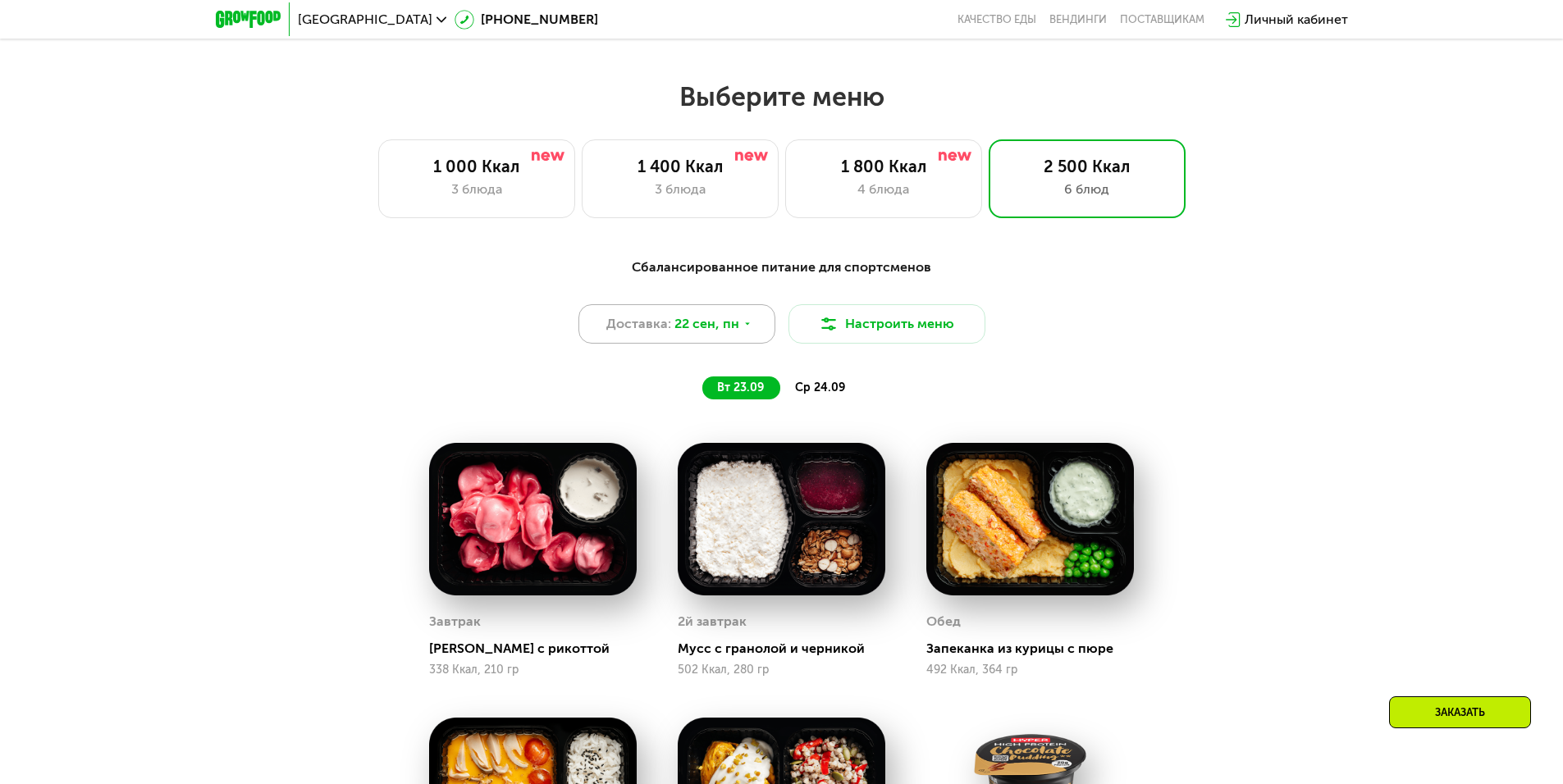
click at [752, 333] on div "Доставка: [DATE]" at bounding box center [676, 324] width 197 height 40
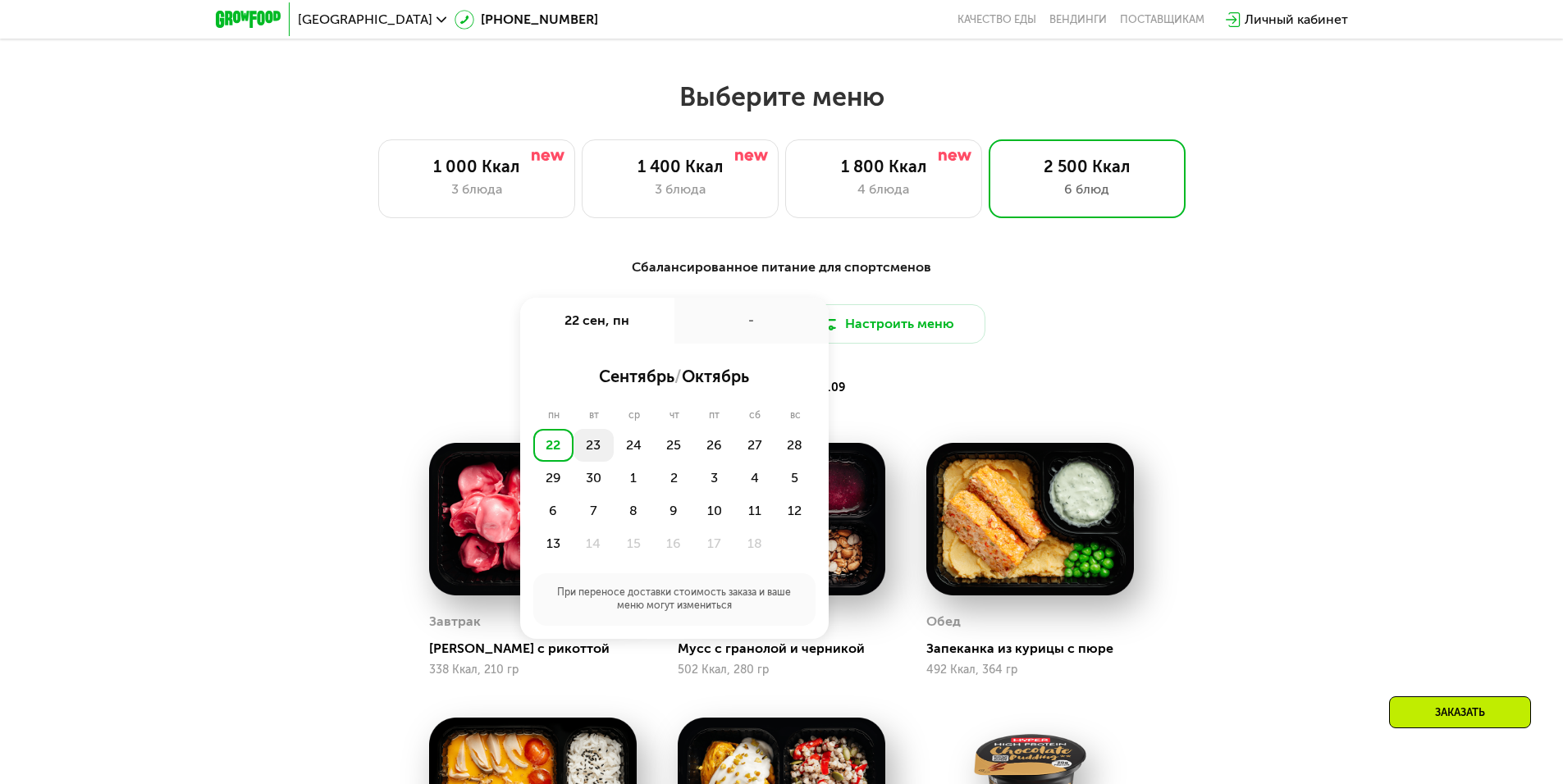
click at [597, 451] on div "23" at bounding box center [593, 446] width 40 height 33
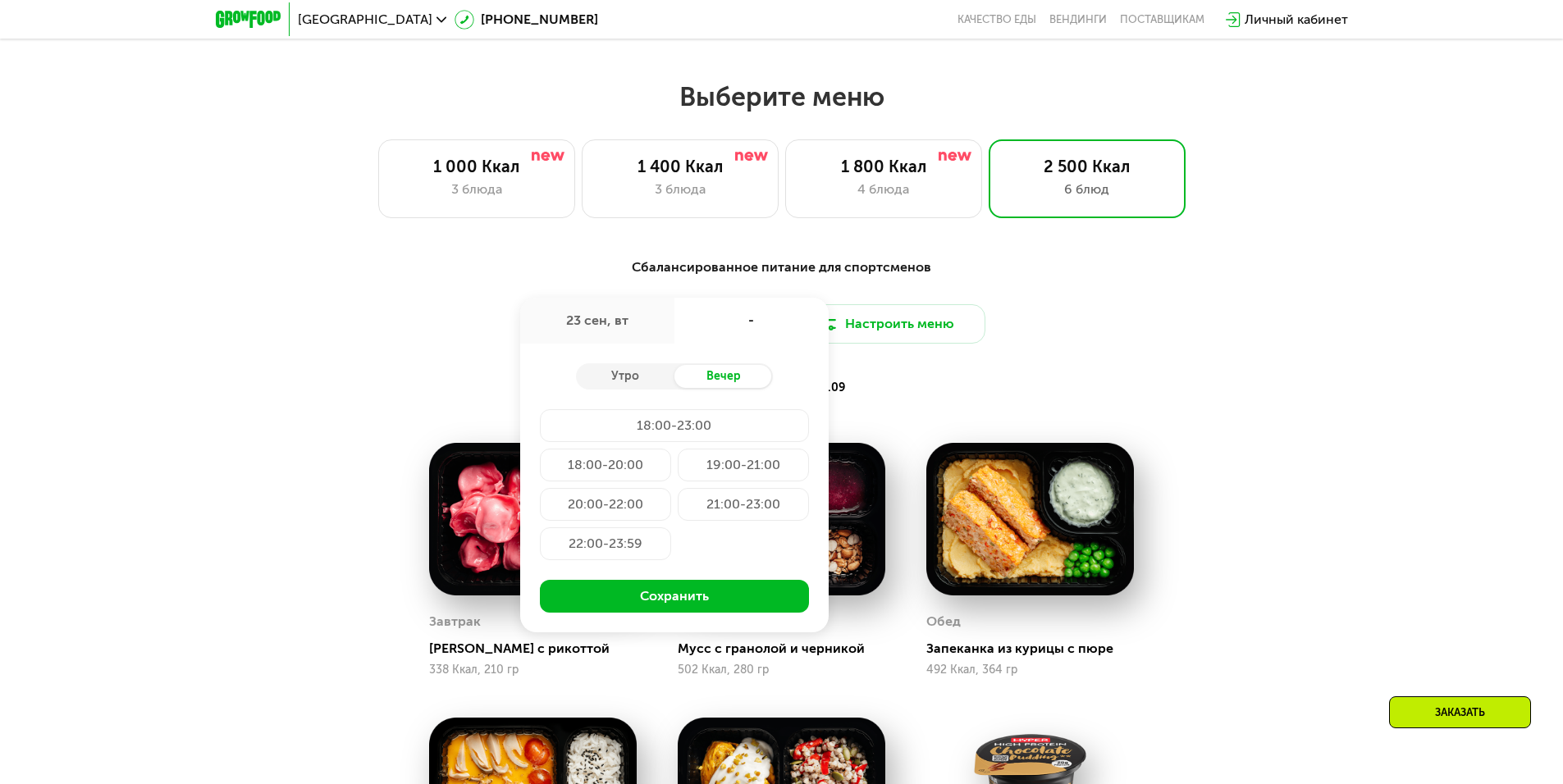
click at [709, 468] on div "19:00-21:00" at bounding box center [743, 465] width 131 height 33
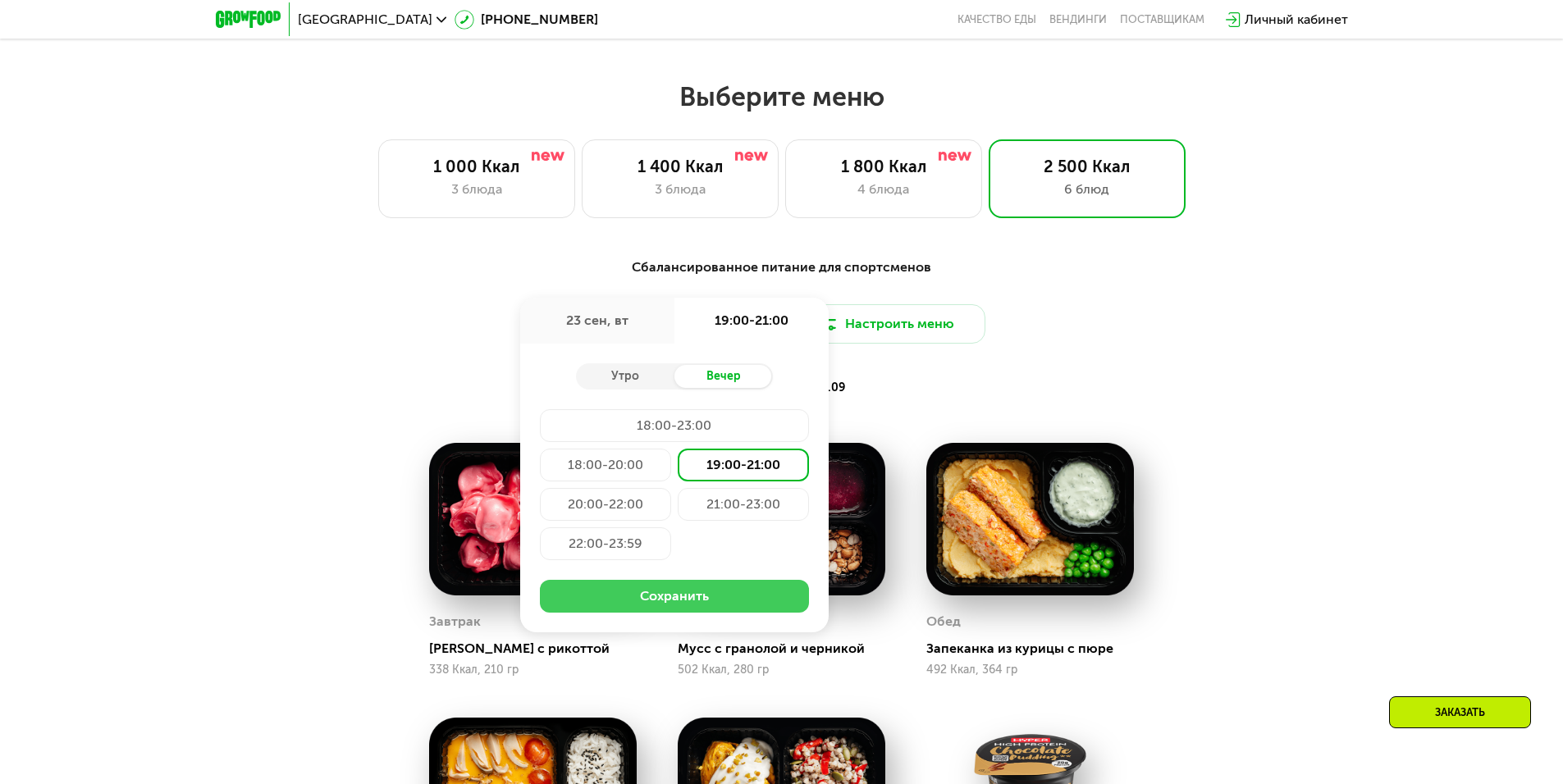
click at [666, 603] on button "Сохранить" at bounding box center [675, 596] width 269 height 33
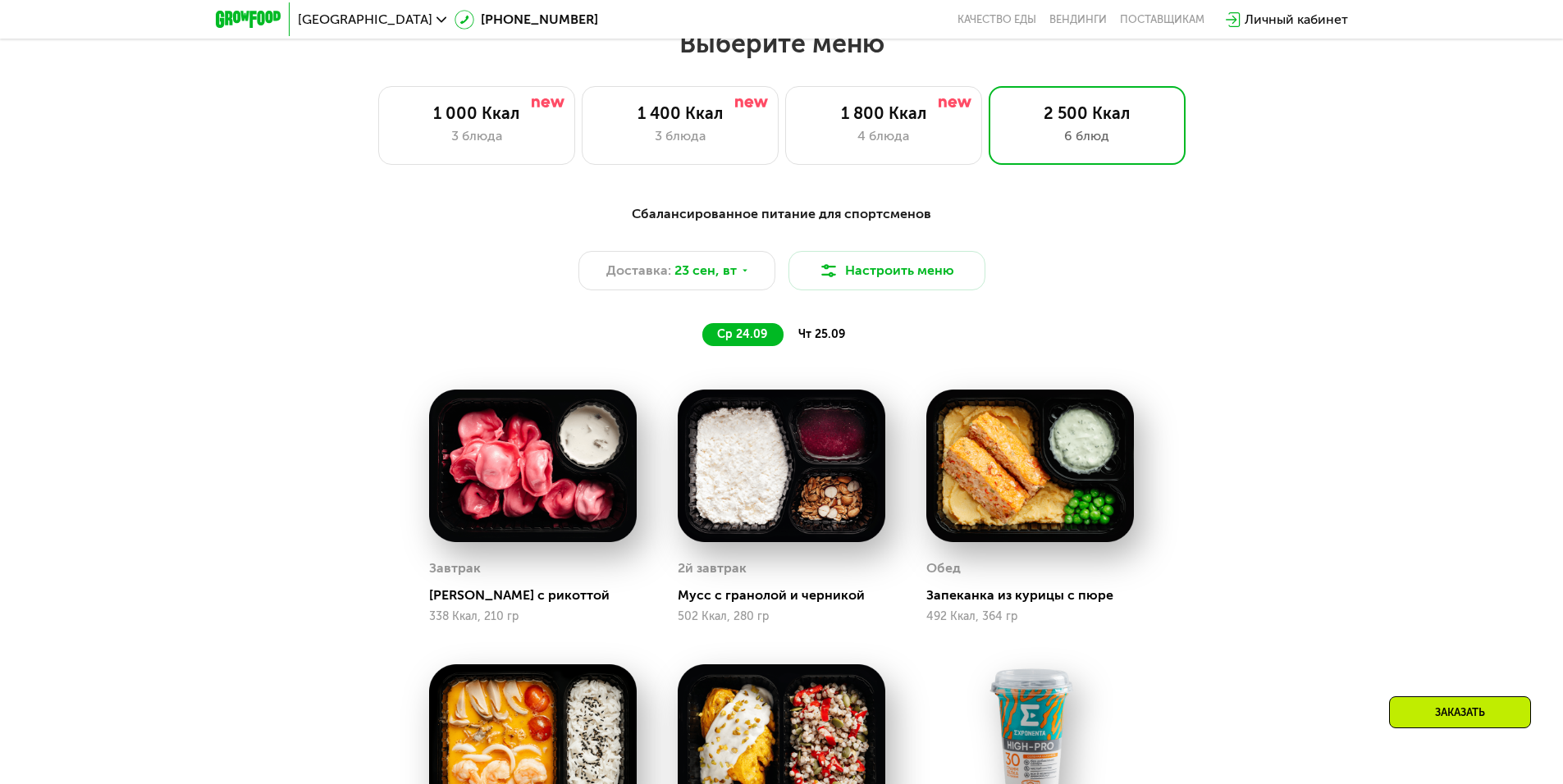
scroll to position [1394, 0]
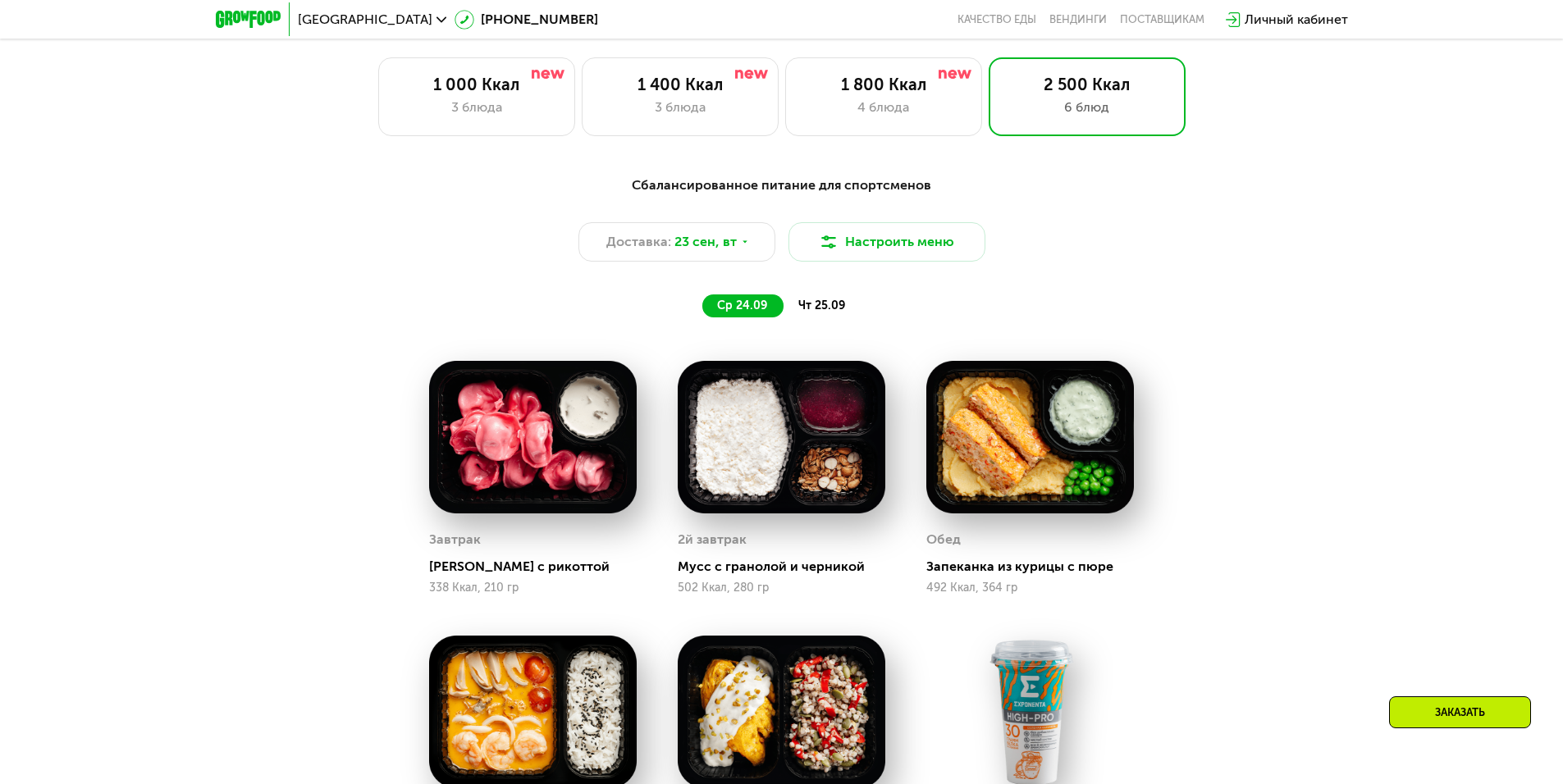
click at [804, 309] on span "чт 25.09" at bounding box center [822, 305] width 47 height 14
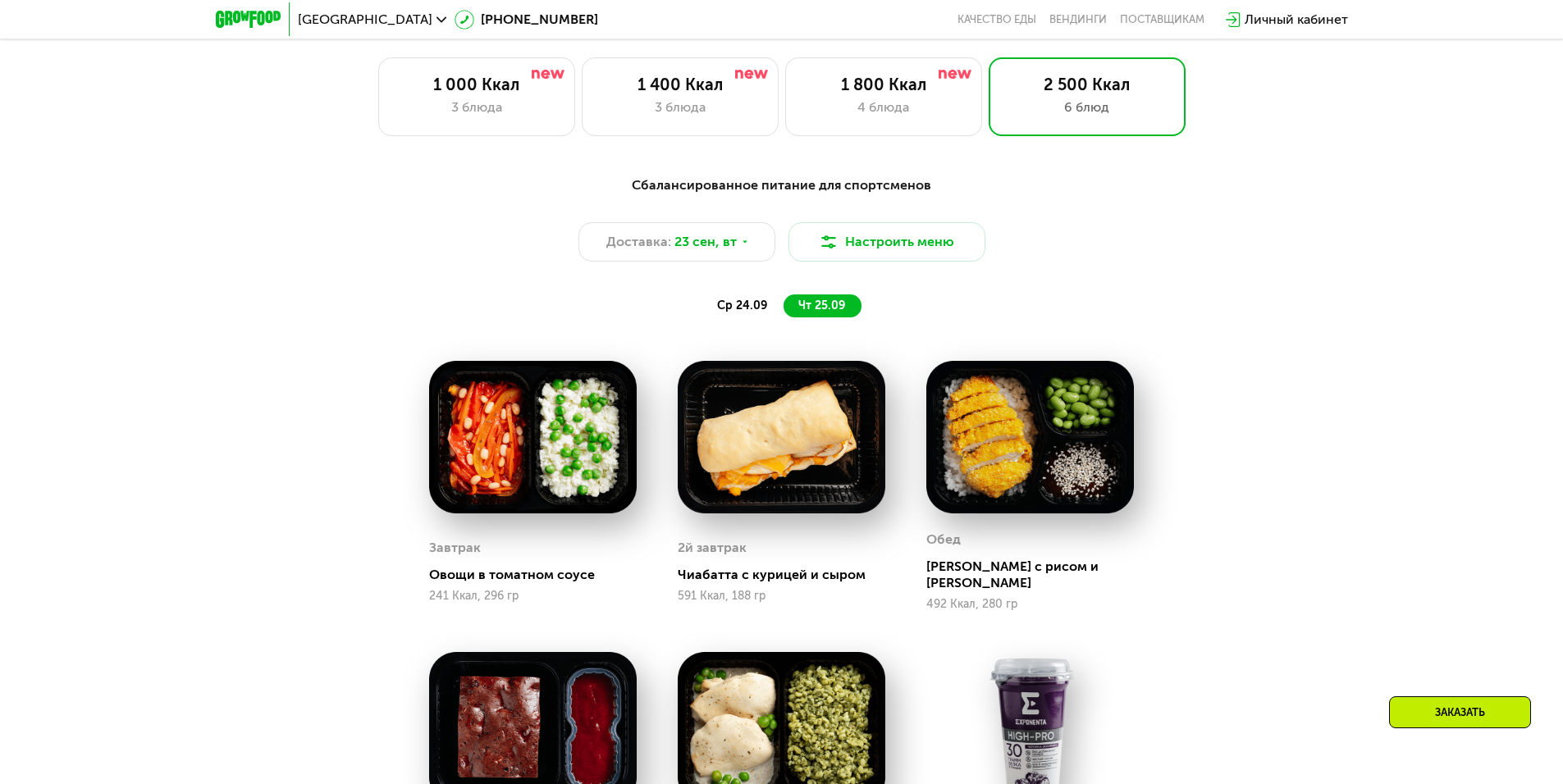
click at [730, 309] on span "ср 24.09" at bounding box center [741, 305] width 50 height 14
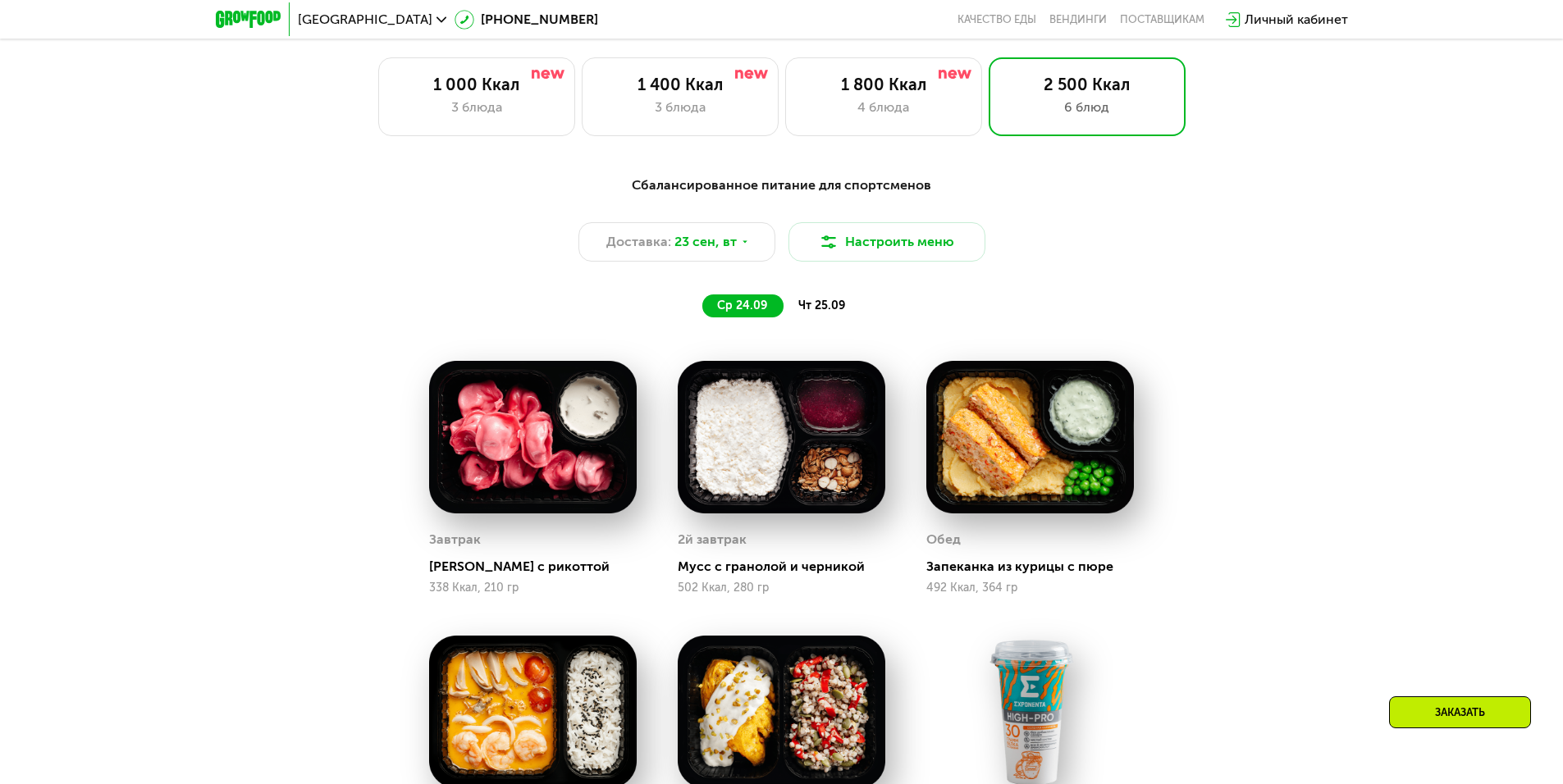
click at [820, 294] on div "Сбалансированное питание для спортсменов Доставка: [DATE] Настроить меню ср 24.…" at bounding box center [782, 247] width 971 height 142
click at [822, 308] on span "чт 25.09" at bounding box center [822, 305] width 47 height 14
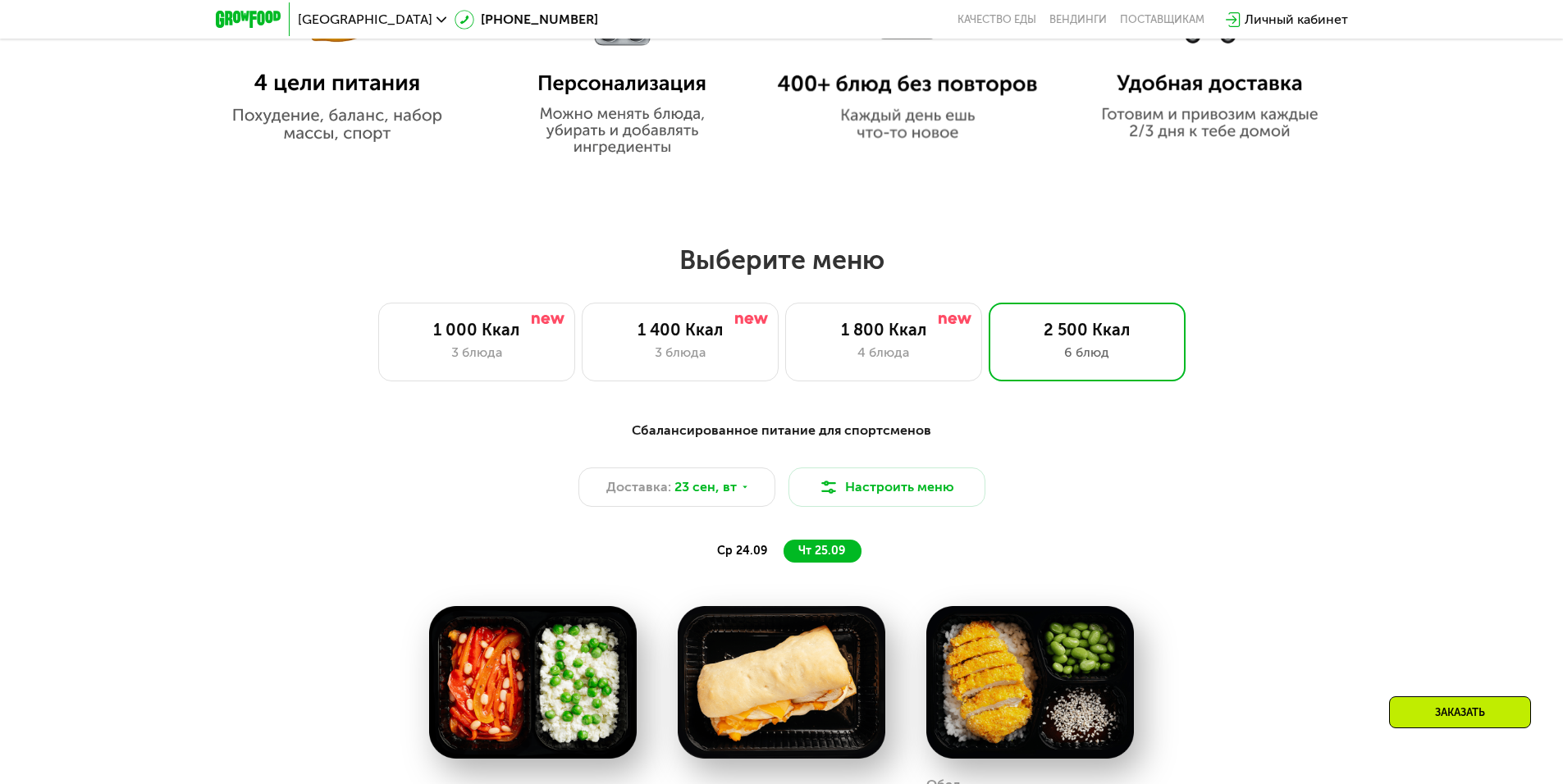
scroll to position [1148, 0]
click at [919, 348] on div "4 блюда" at bounding box center [883, 353] width 163 height 20
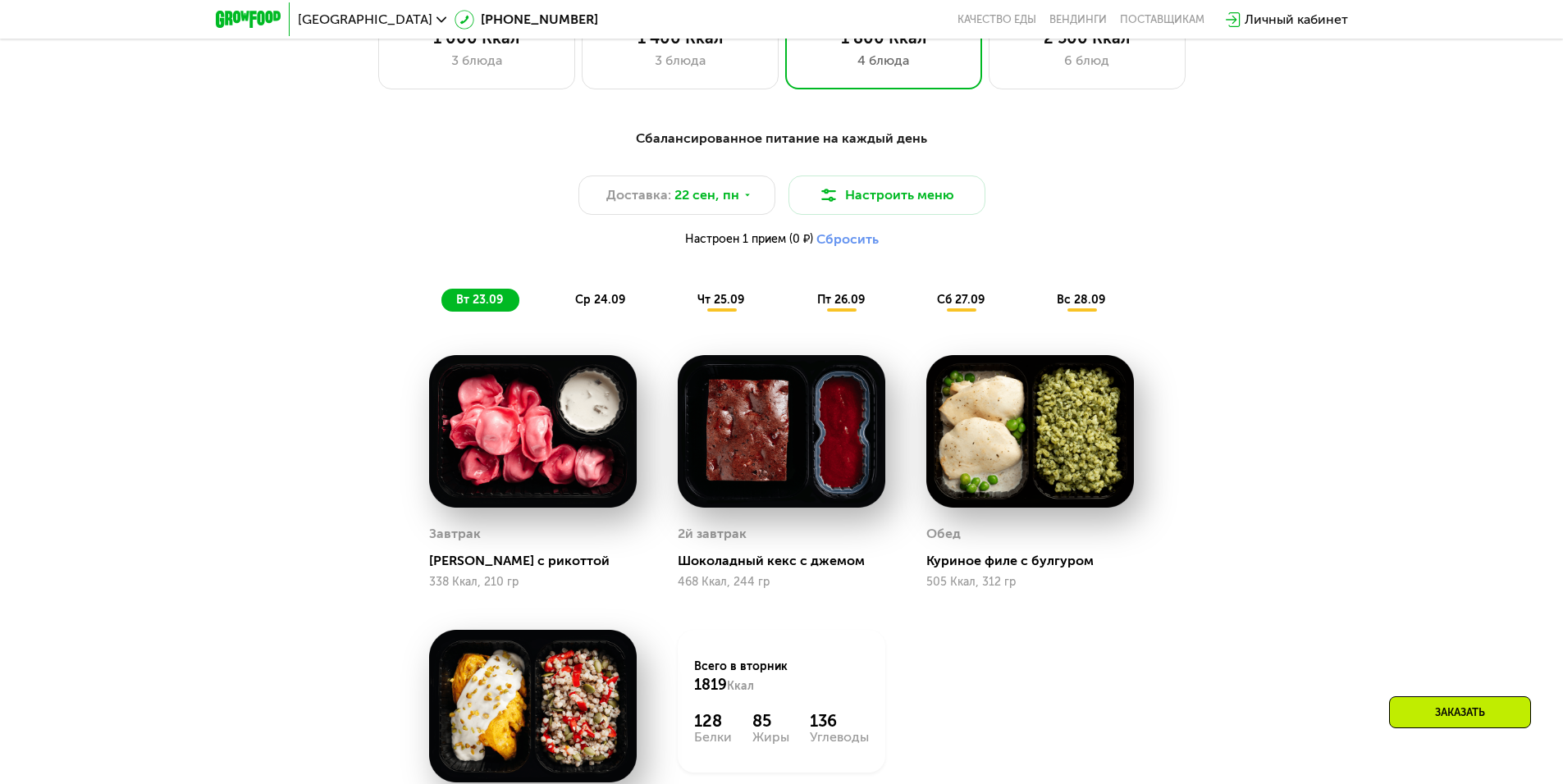
scroll to position [1476, 0]
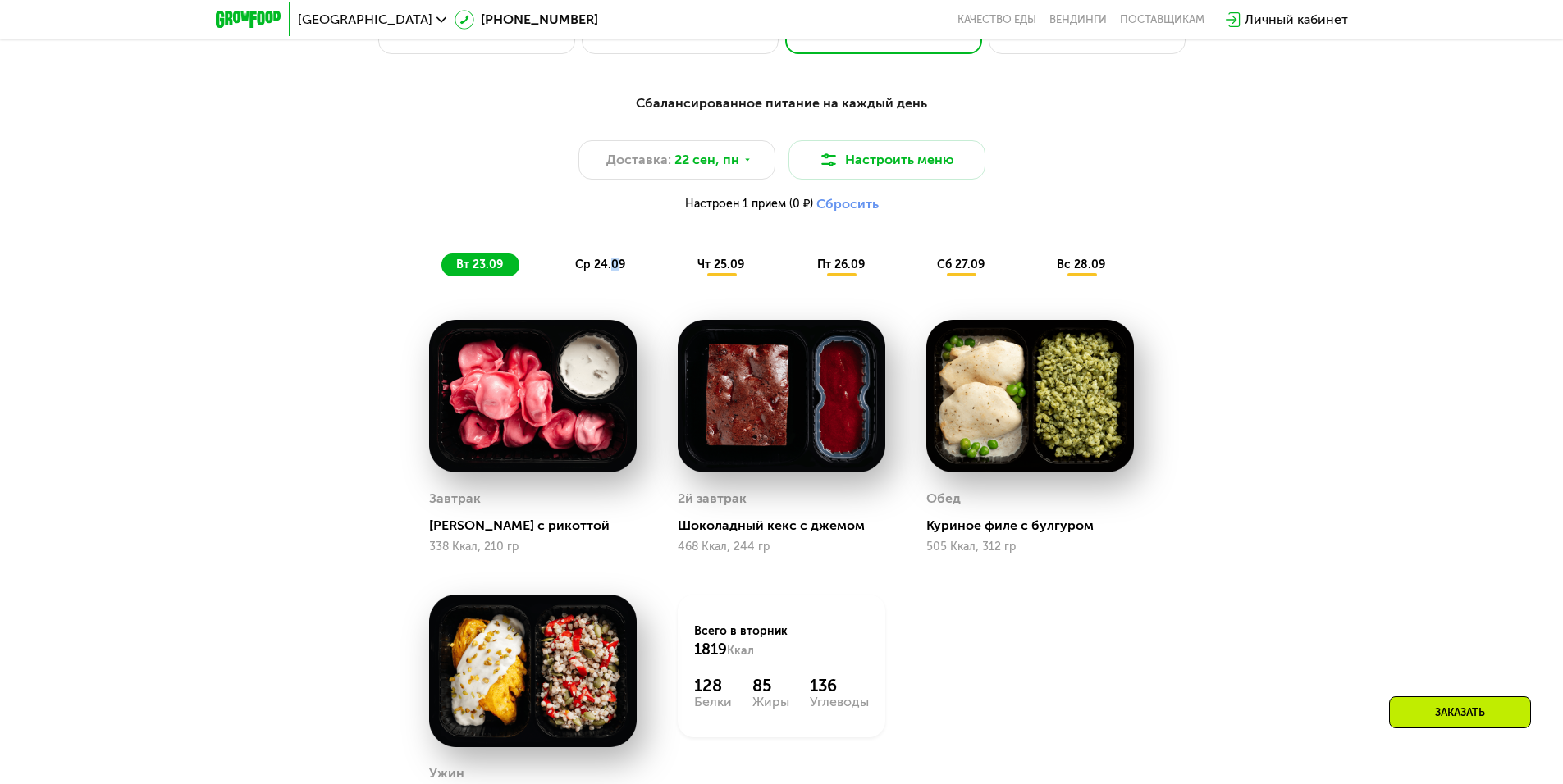
drag, startPoint x: 612, startPoint y: 271, endPoint x: 619, endPoint y: 287, distance: 17.5
click at [619, 286] on div "Сбалансированное питание на каждый день Доставка: [DATE] Настроить меню Настрое…" at bounding box center [782, 184] width 991 height 202
click at [734, 169] on span "22 сен, пн" at bounding box center [707, 160] width 64 height 20
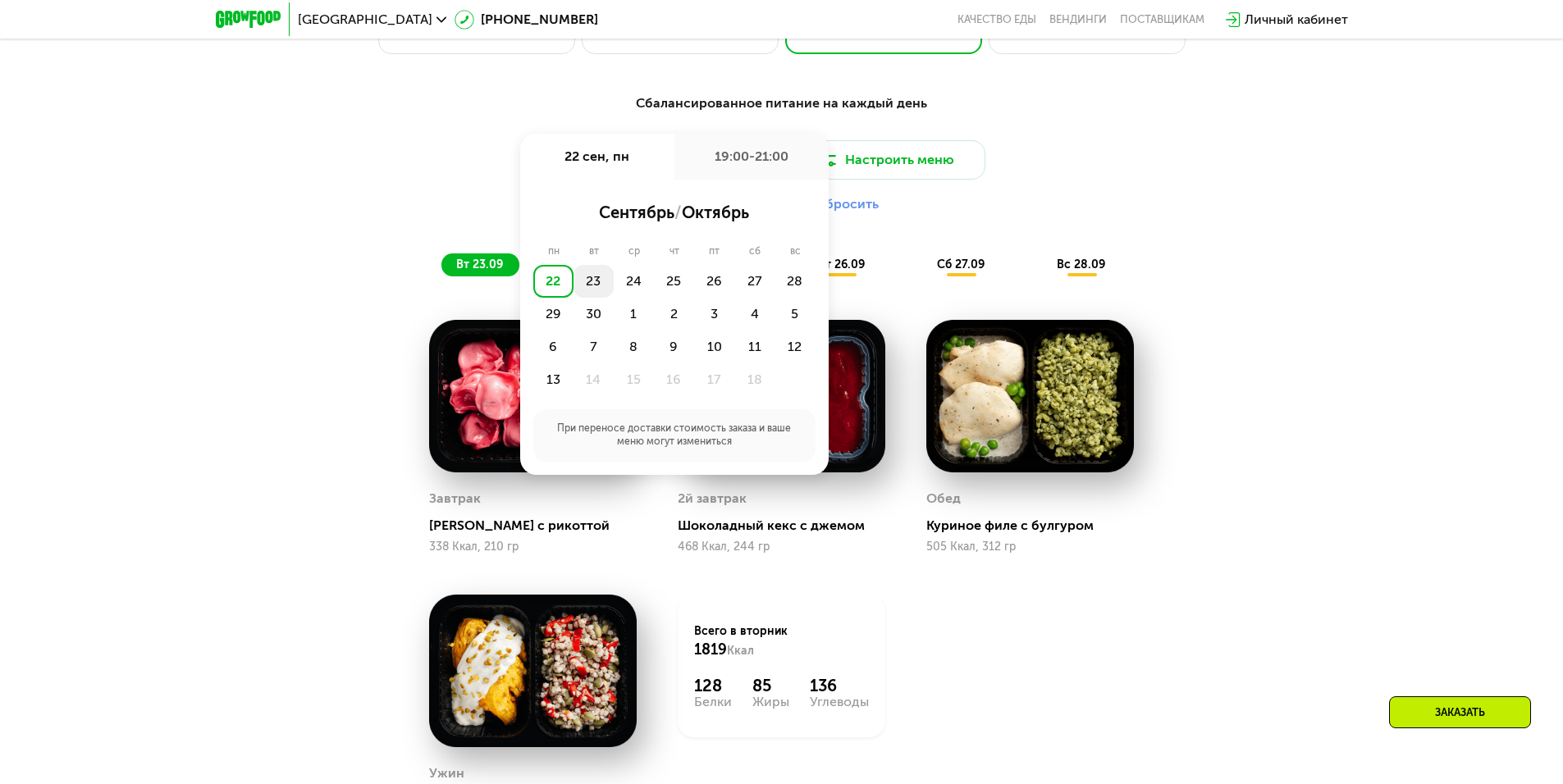
click at [597, 288] on div "23" at bounding box center [593, 281] width 40 height 33
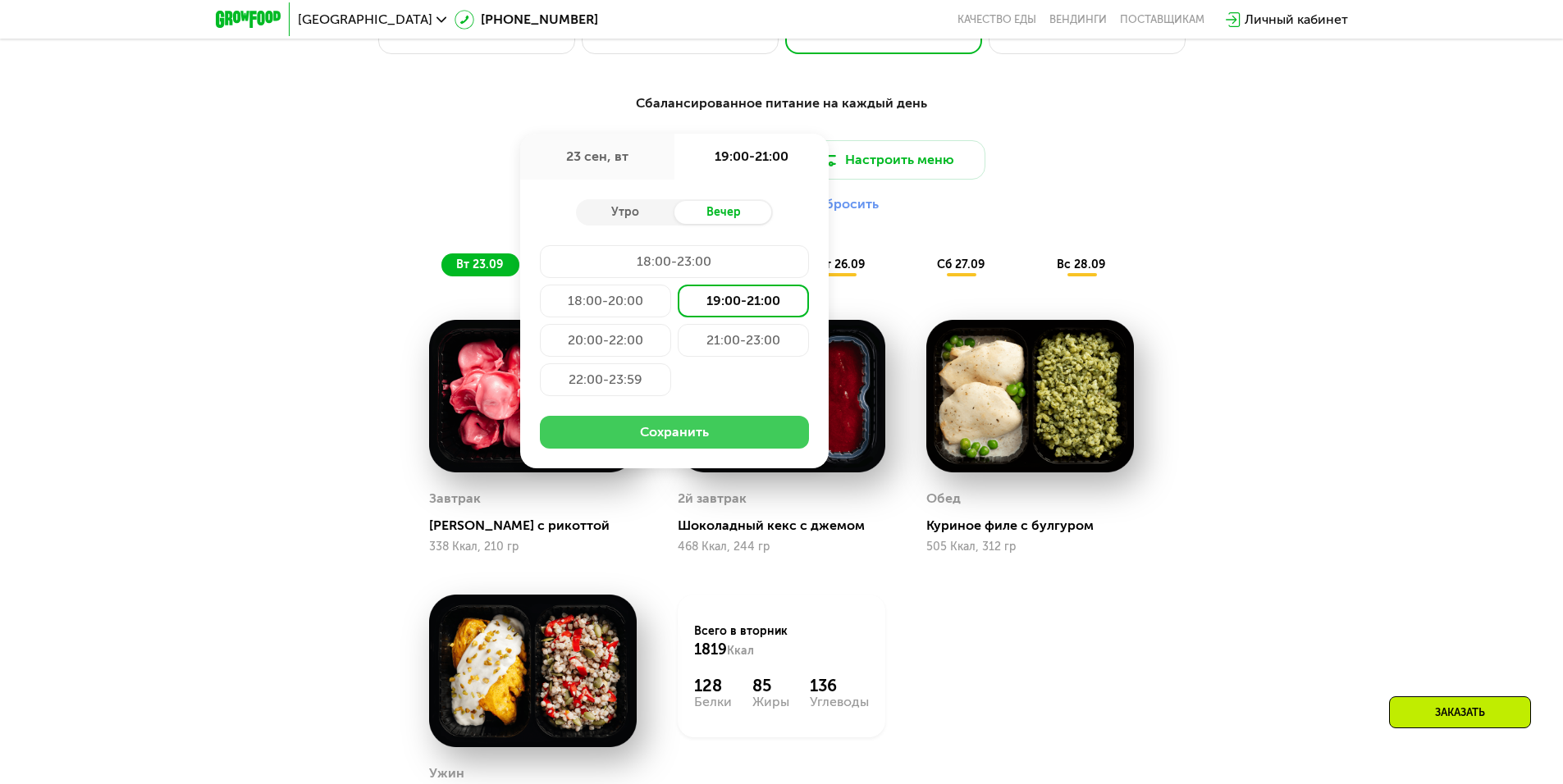
click at [699, 445] on button "Сохранить" at bounding box center [675, 432] width 269 height 33
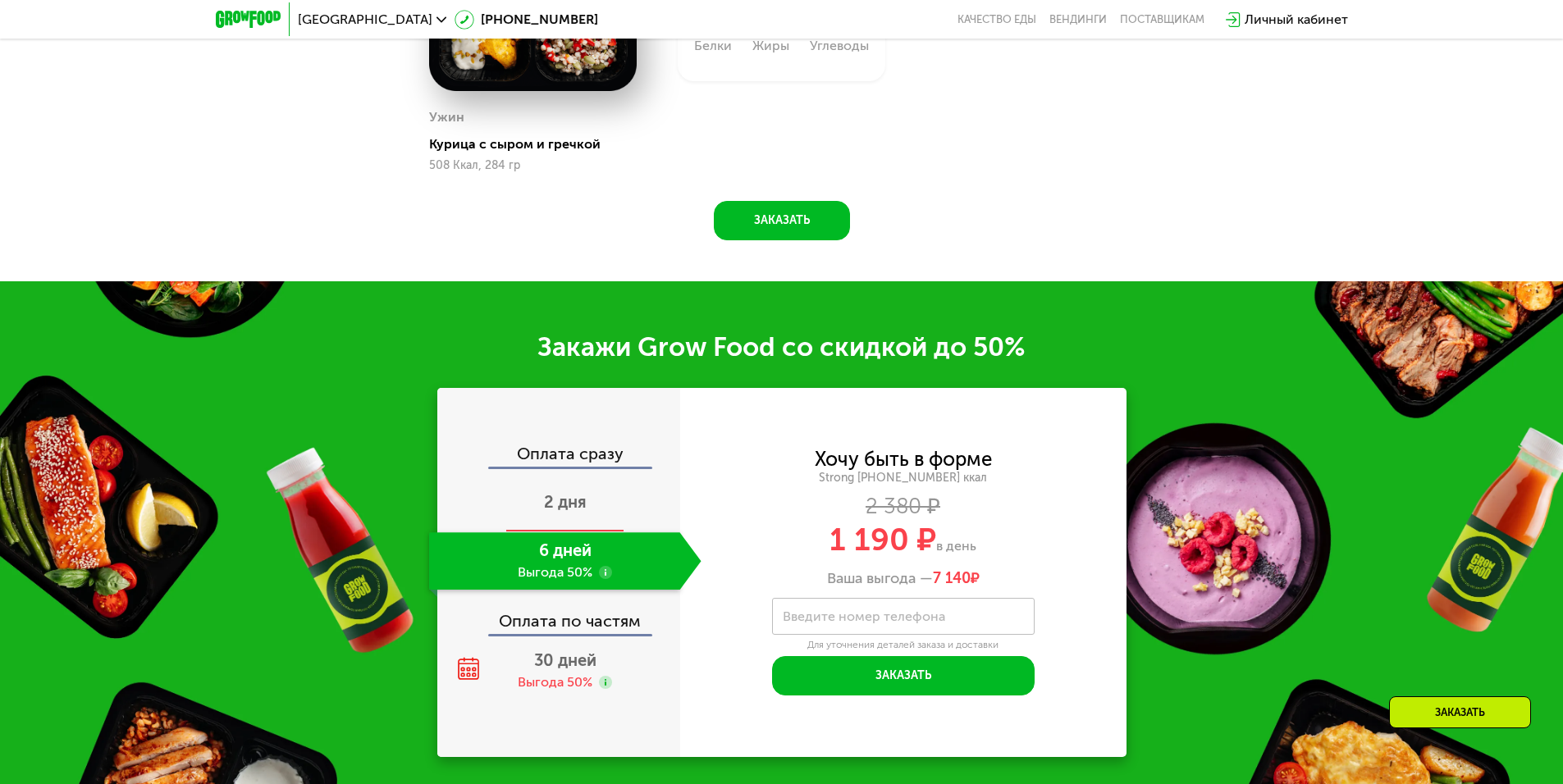
click at [587, 499] on div "2 дня" at bounding box center [566, 503] width 272 height 58
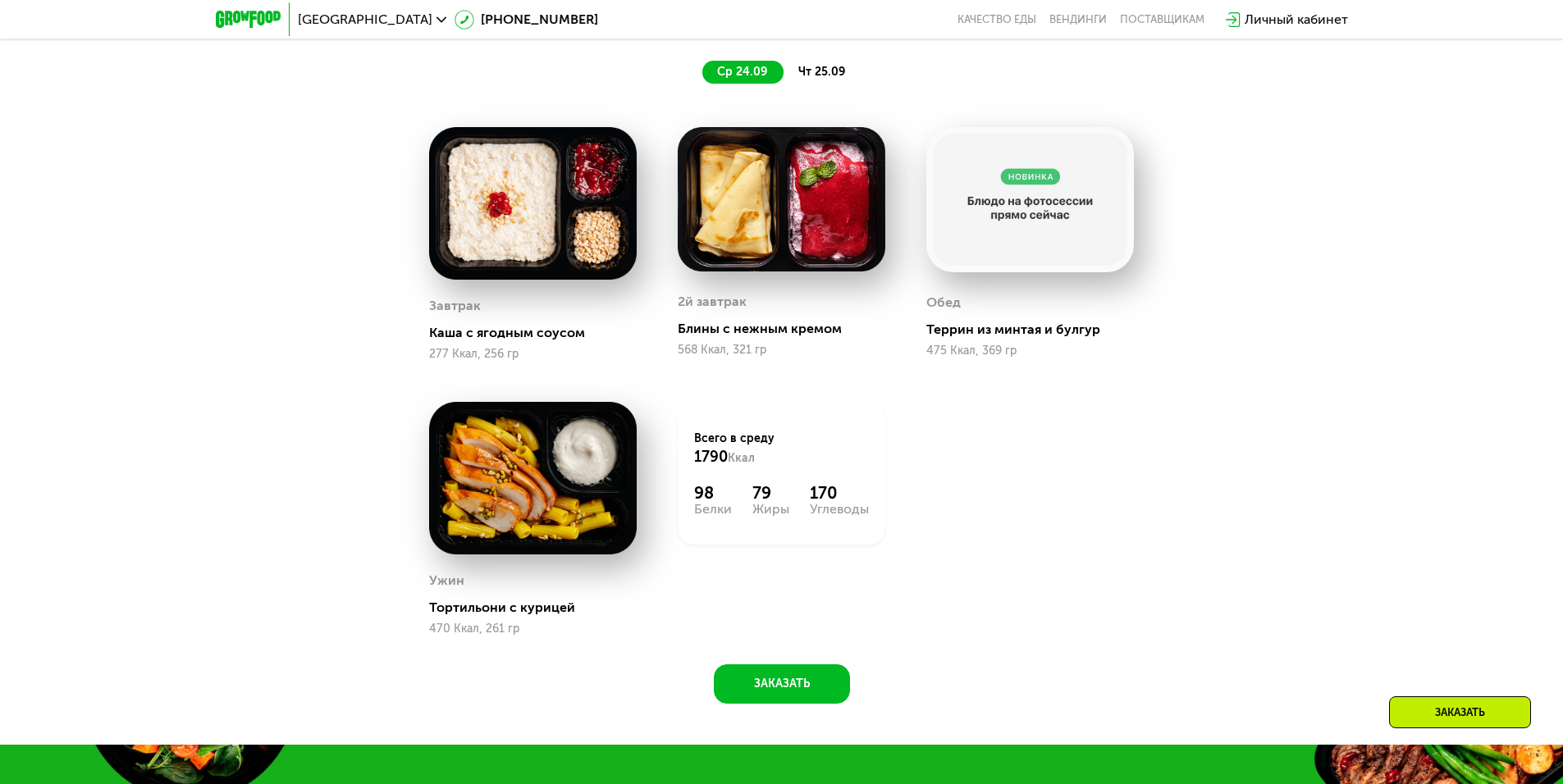
scroll to position [1558, 0]
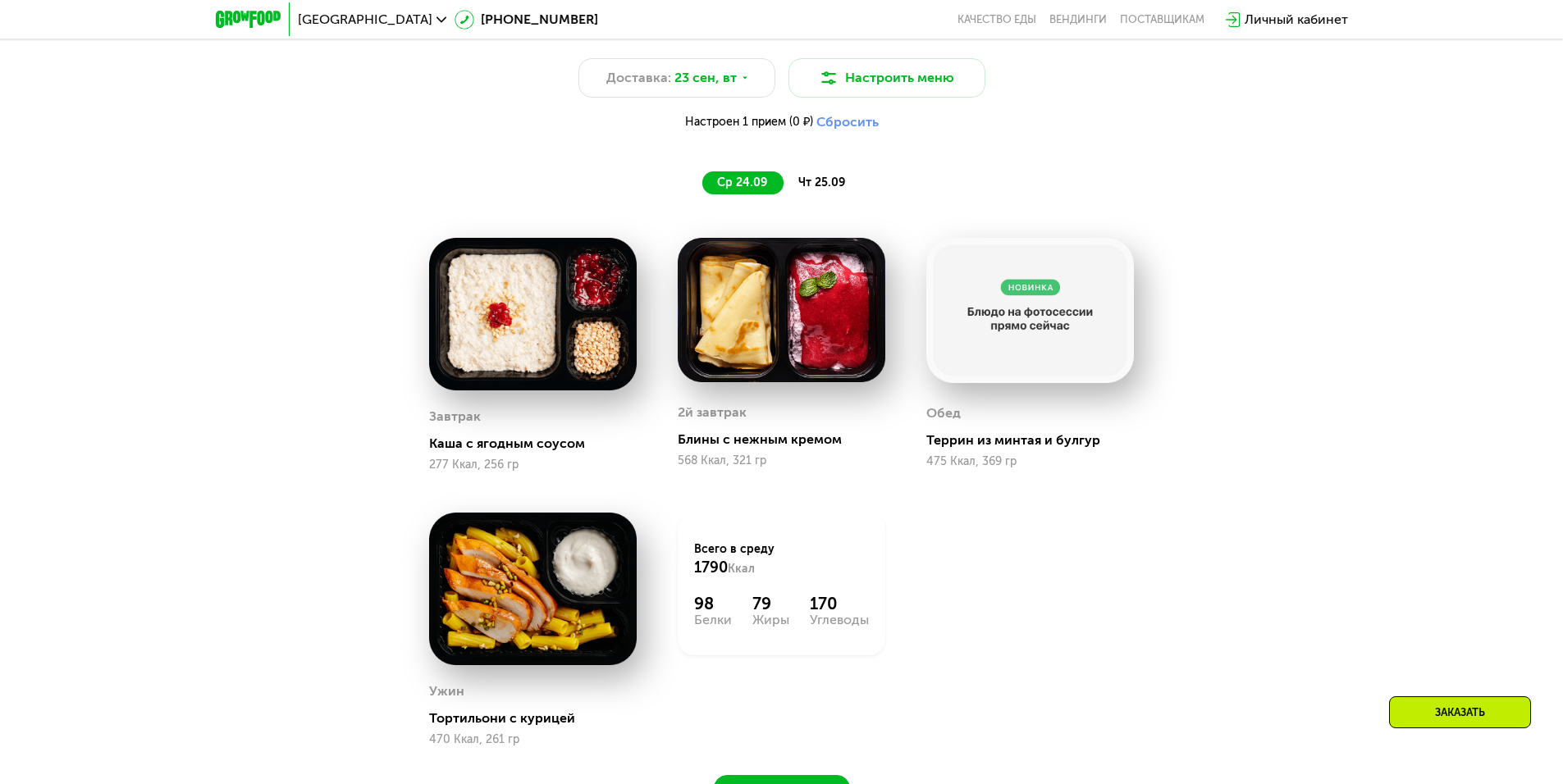
click at [817, 189] on span "чт 25.09" at bounding box center [822, 182] width 47 height 14
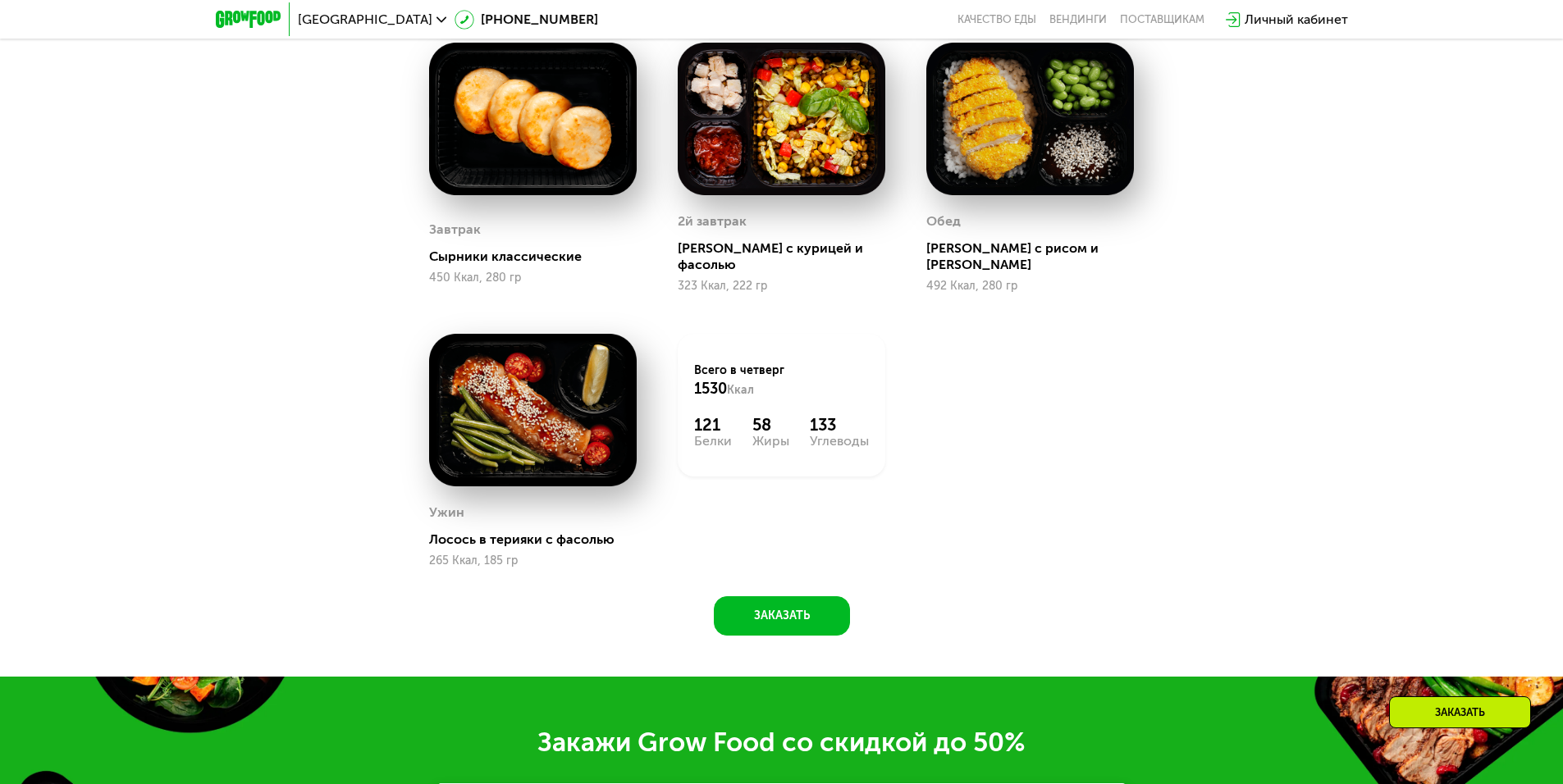
scroll to position [1804, 0]
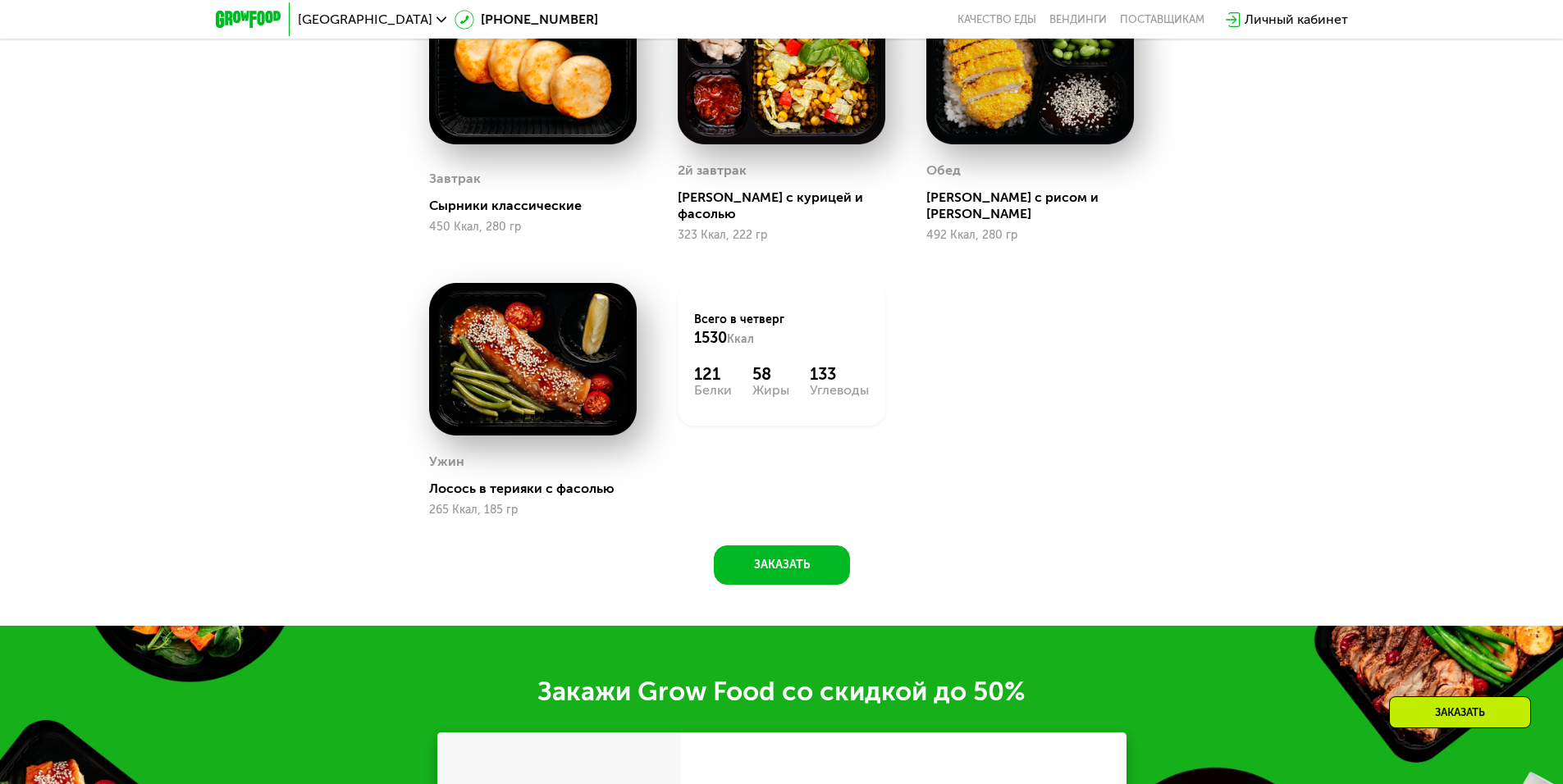
click at [542, 353] on img at bounding box center [533, 359] width 207 height 153
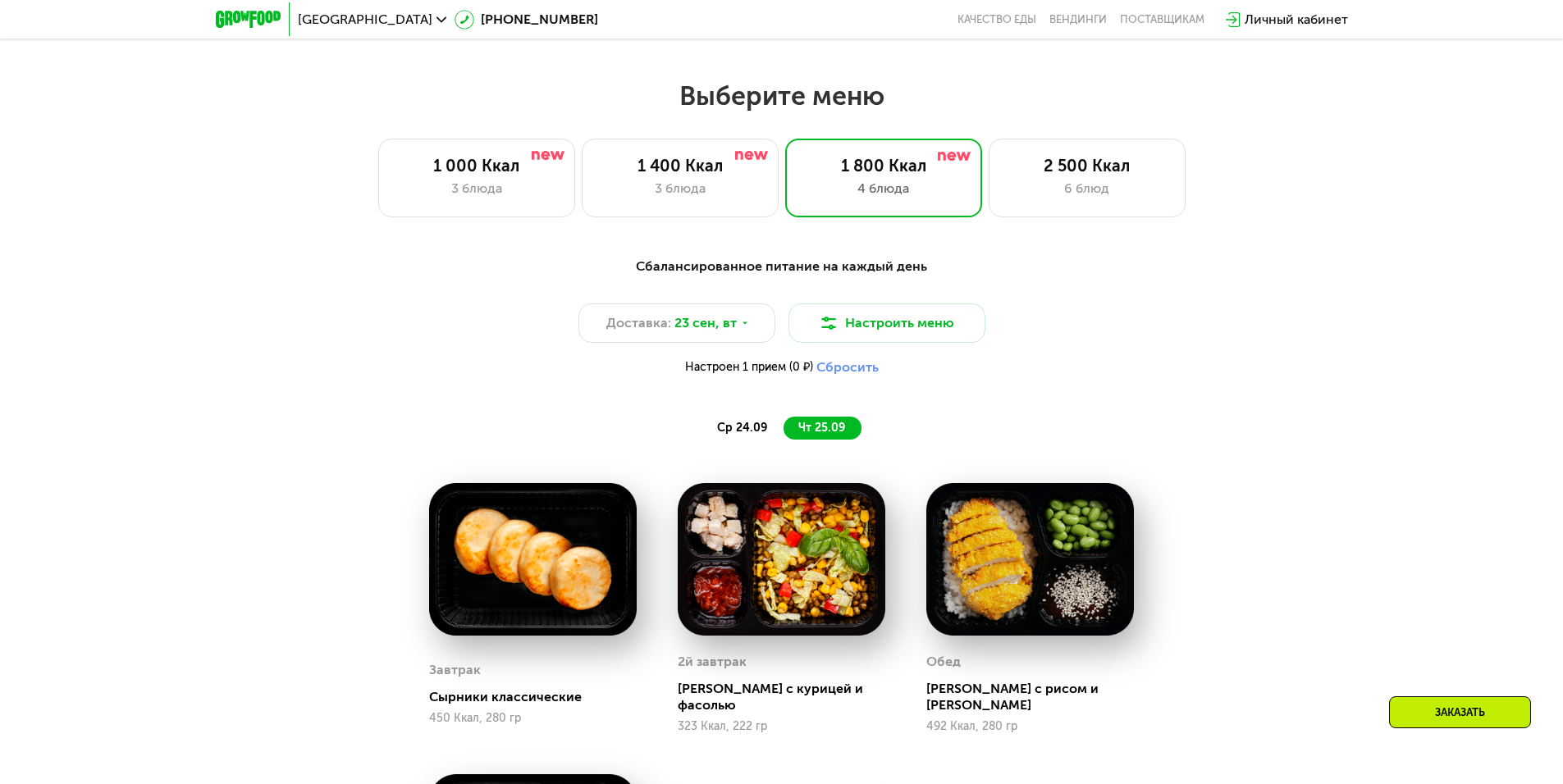
scroll to position [1312, 0]
click at [1067, 189] on div "6 блюд" at bounding box center [1087, 190] width 163 height 20
